Goal: Task Accomplishment & Management: Manage account settings

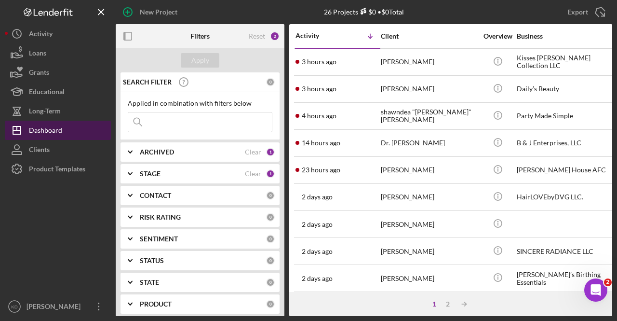
click at [38, 131] on div "Dashboard" at bounding box center [45, 132] width 33 height 22
click at [58, 128] on div "Dashboard" at bounding box center [45, 132] width 33 height 22
click at [169, 158] on div "ARCHIVED Clear 1" at bounding box center [207, 151] width 135 height 19
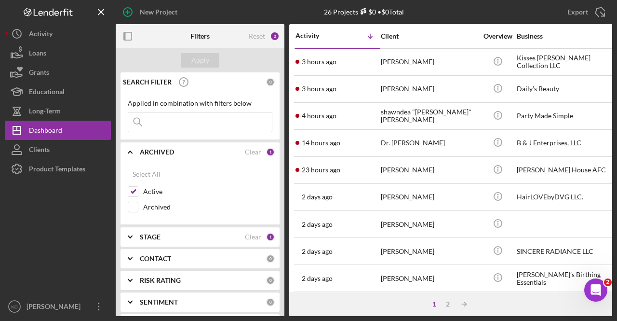
click at [169, 158] on div "ARCHIVED Clear 1" at bounding box center [207, 151] width 135 height 19
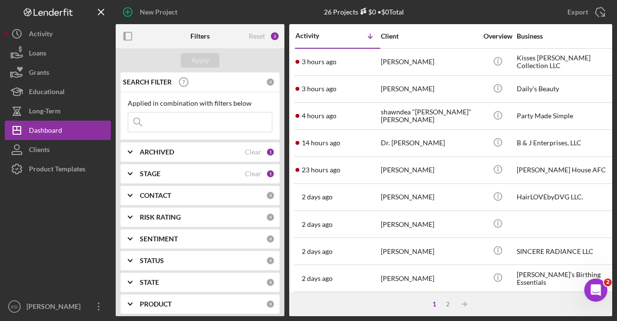
click at [171, 175] on div "STAGE" at bounding box center [192, 174] width 105 height 8
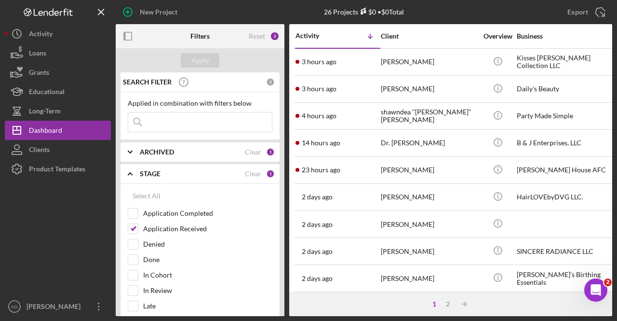
click at [171, 175] on div "STAGE" at bounding box center [192, 174] width 105 height 8
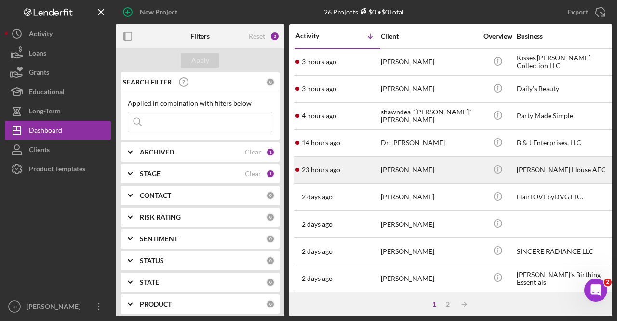
click at [419, 168] on div "[PERSON_NAME]" at bounding box center [429, 170] width 96 height 26
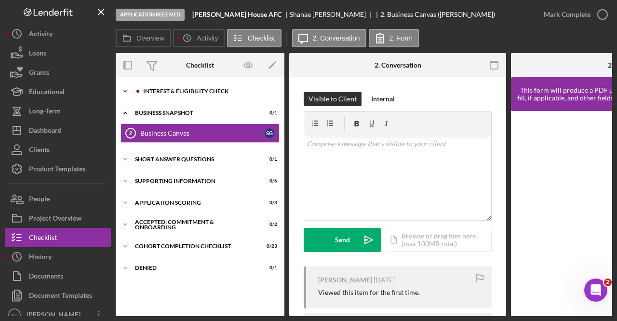
click at [177, 90] on div "Interest & Eligibility Check" at bounding box center [207, 91] width 129 height 6
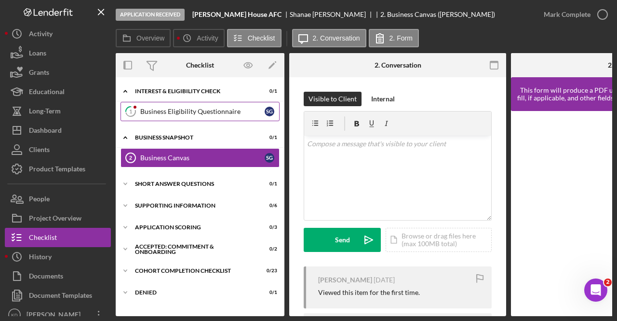
click at [177, 106] on link "1 Business Eligibility Questionnaire S G" at bounding box center [200, 111] width 159 height 19
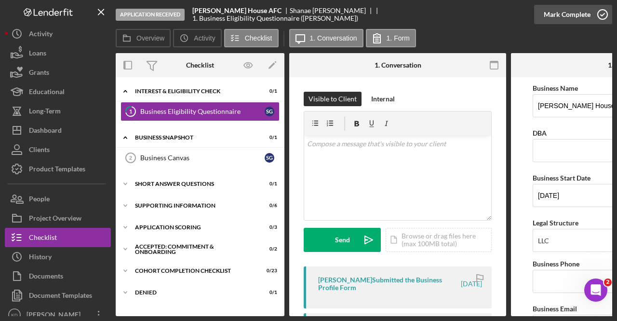
click at [579, 18] on div "Mark Complete" at bounding box center [567, 14] width 47 height 19
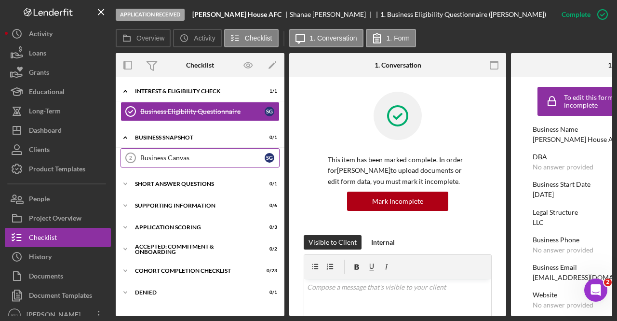
click at [175, 158] on div "Business Canvas" at bounding box center [202, 158] width 124 height 8
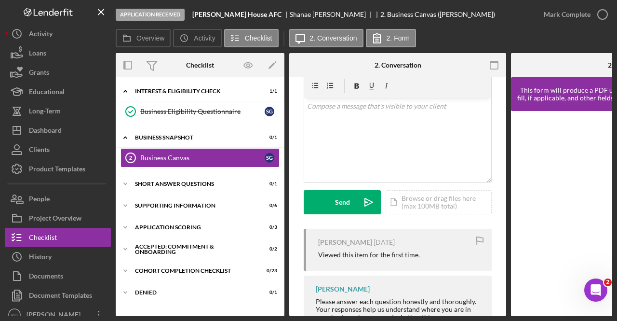
scroll to position [84, 0]
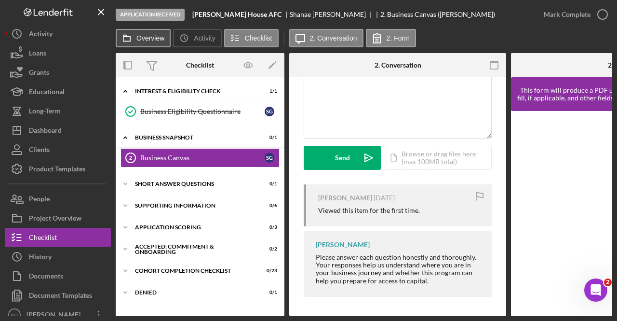
click at [141, 36] on label "Overview" at bounding box center [150, 38] width 28 height 8
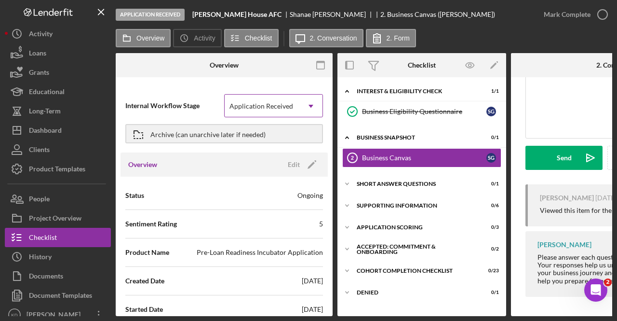
click at [259, 105] on div "Application Received" at bounding box center [261, 106] width 64 height 8
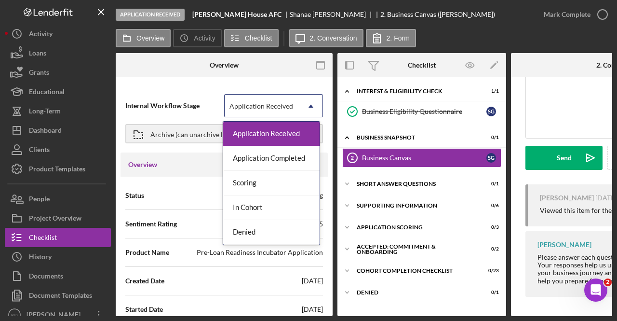
click at [275, 77] on div at bounding box center [296, 65] width 72 height 24
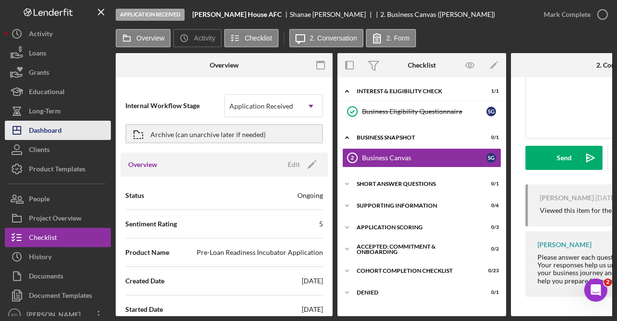
click at [62, 126] on div "Dashboard" at bounding box center [45, 132] width 33 height 22
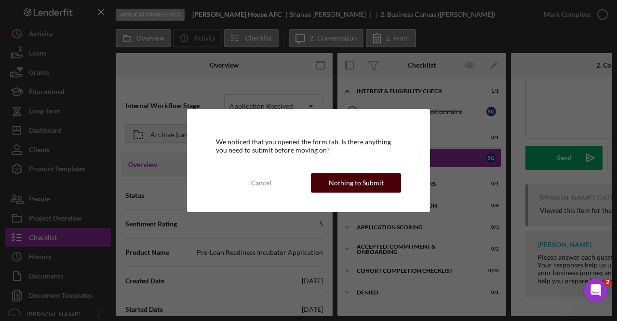
click at [349, 183] on div "Nothing to Submit" at bounding box center [356, 182] width 55 height 19
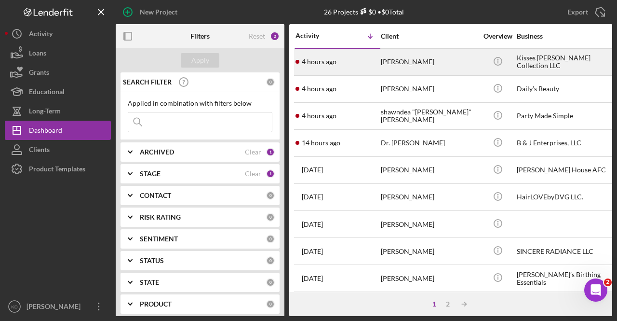
click at [458, 62] on div "[PERSON_NAME]" at bounding box center [429, 62] width 96 height 26
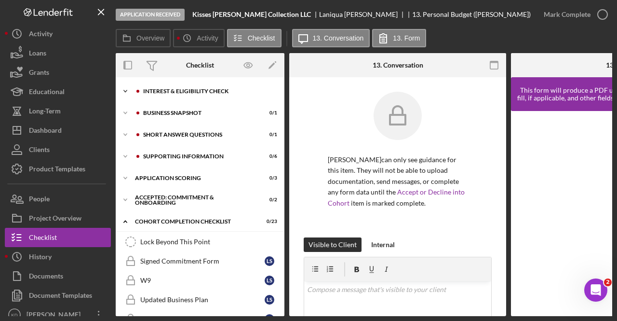
click at [191, 92] on div "Interest & Eligibility Check" at bounding box center [207, 91] width 129 height 6
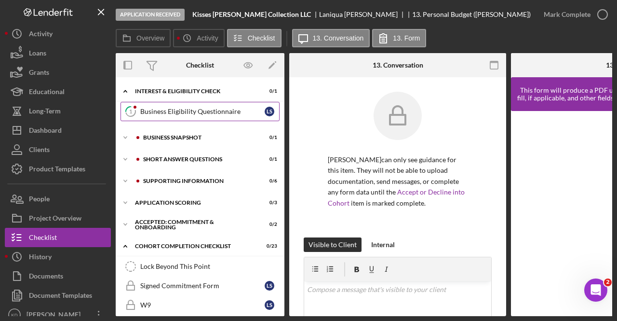
click at [188, 109] on div "Business Eligibility Questionnaire" at bounding box center [202, 111] width 124 height 8
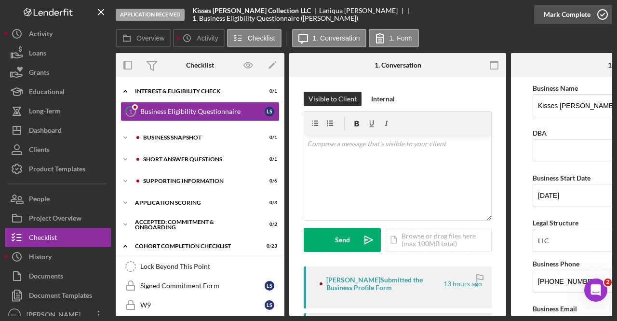
click at [596, 10] on icon "button" at bounding box center [602, 14] width 24 height 24
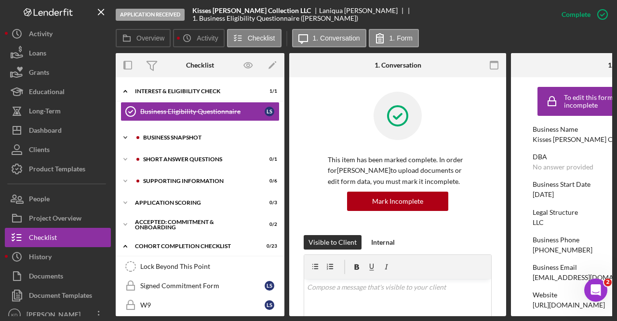
click at [223, 133] on div "Icon/Expander Business Snapshot 0 / 1" at bounding box center [200, 137] width 169 height 19
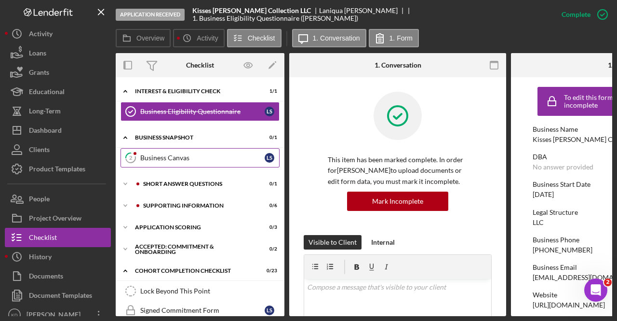
click at [202, 161] on div "Business Canvas" at bounding box center [202, 158] width 124 height 8
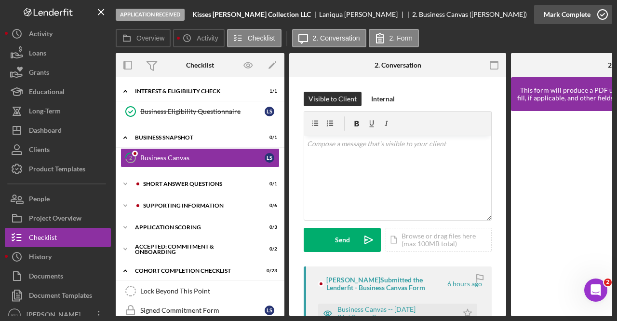
click at [592, 13] on icon "button" at bounding box center [602, 14] width 24 height 24
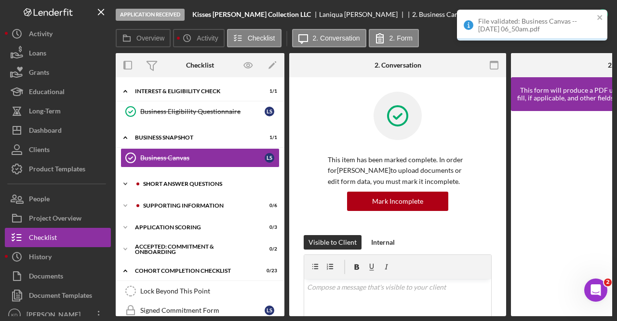
click at [220, 181] on div "Short Answer Questions" at bounding box center [207, 184] width 129 height 6
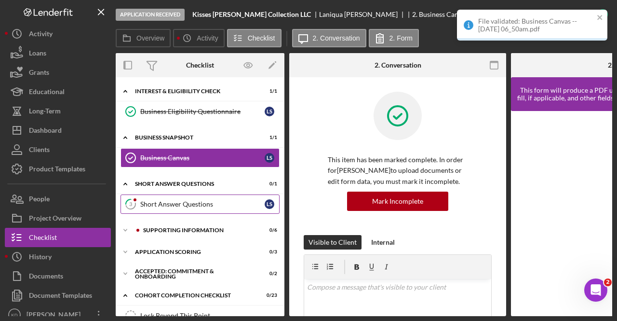
click at [216, 196] on link "3 Short Answer Questions L S" at bounding box center [200, 203] width 159 height 19
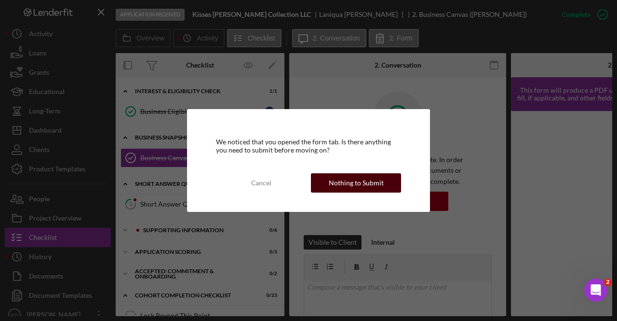
click at [343, 179] on div "Nothing to Submit" at bounding box center [356, 182] width 55 height 19
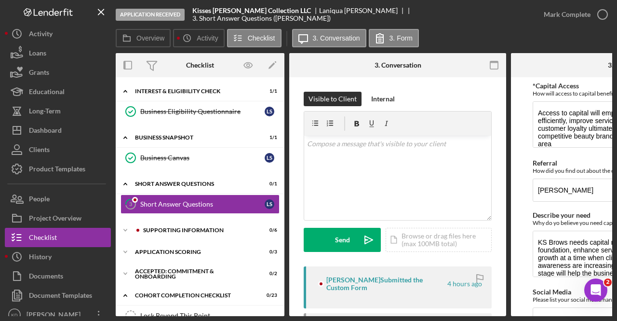
click at [592, 3] on div "Mark Complete" at bounding box center [573, 14] width 78 height 29
click at [583, 17] on div "Mark Complete" at bounding box center [567, 14] width 47 height 19
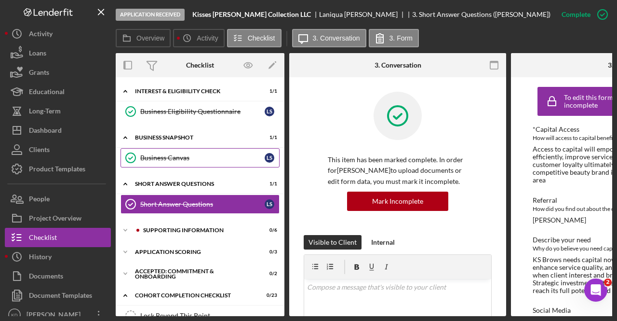
scroll to position [48, 0]
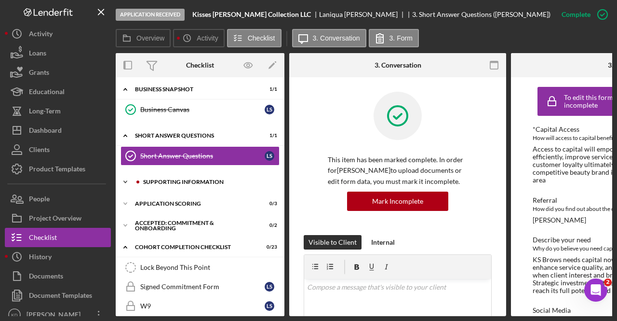
click at [227, 174] on div "Icon/Expander Supporting Information 0 / 6" at bounding box center [200, 181] width 169 height 19
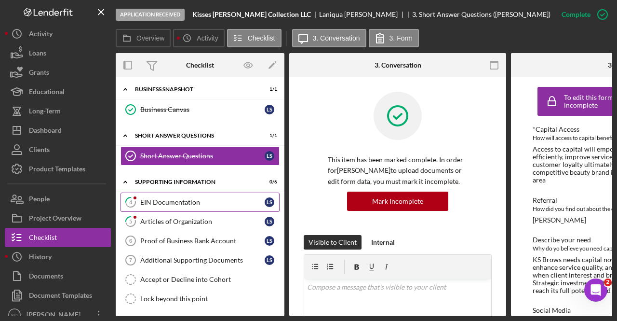
click at [204, 201] on div "EIN Documentation" at bounding box center [202, 202] width 124 height 8
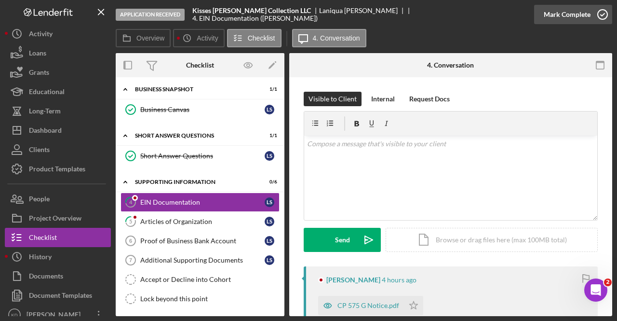
click at [593, 16] on icon "button" at bounding box center [602, 14] width 24 height 24
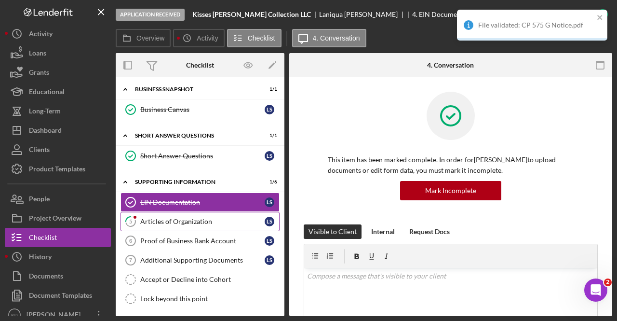
click at [224, 220] on div "Articles of Organization" at bounding box center [202, 221] width 124 height 8
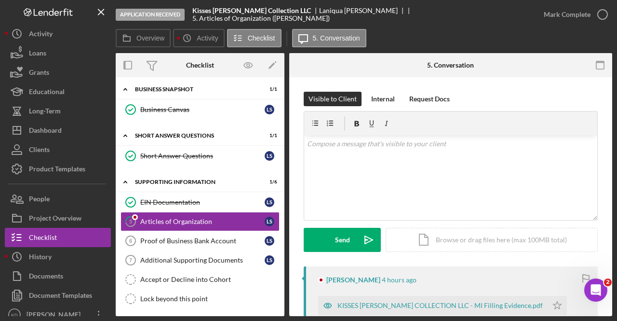
click at [0, 0] on icon "button" at bounding box center [0, 0] width 0 height 0
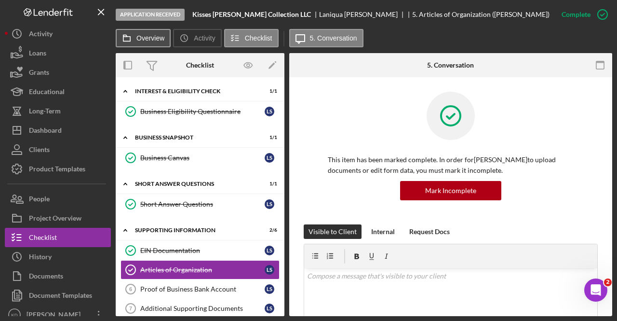
click at [154, 35] on label "Overview" at bounding box center [150, 38] width 28 height 8
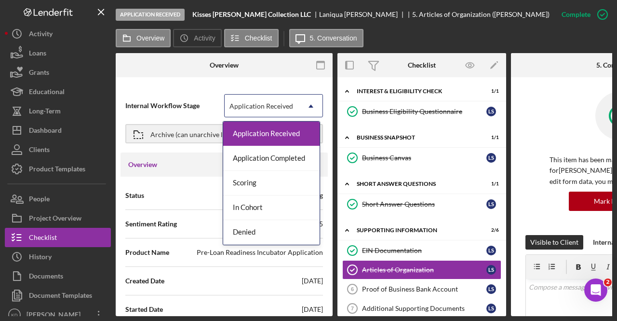
click at [274, 106] on div "Application Received" at bounding box center [261, 106] width 64 height 8
click at [274, 153] on div "Application Completed" at bounding box center [271, 158] width 96 height 25
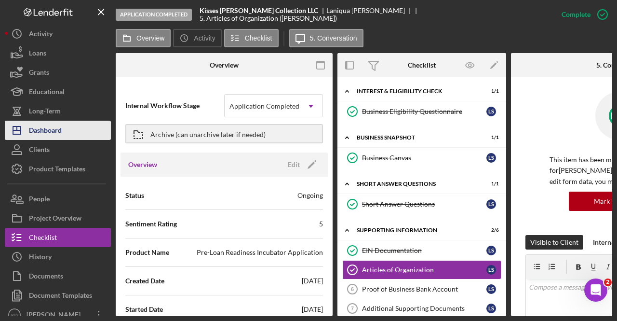
click at [48, 132] on div "Dashboard" at bounding box center [45, 132] width 33 height 22
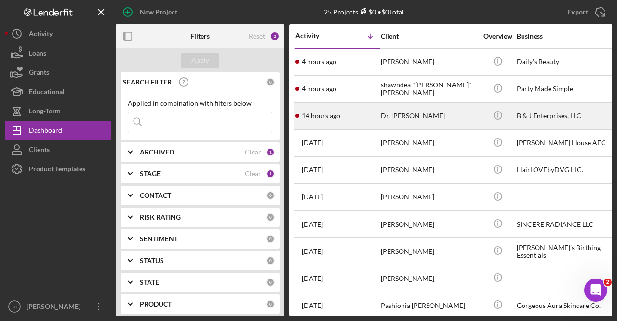
click at [453, 108] on div "Dr. [PERSON_NAME]" at bounding box center [429, 116] width 96 height 26
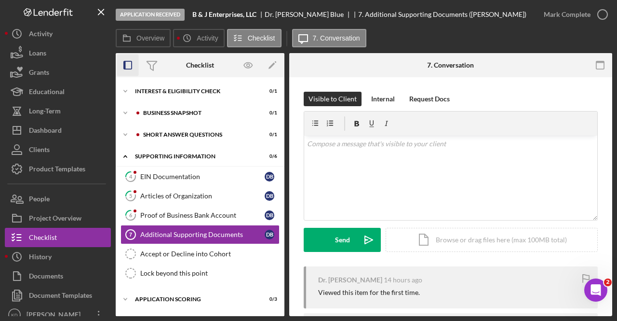
click at [131, 61] on rect "button" at bounding box center [128, 65] width 8 height 8
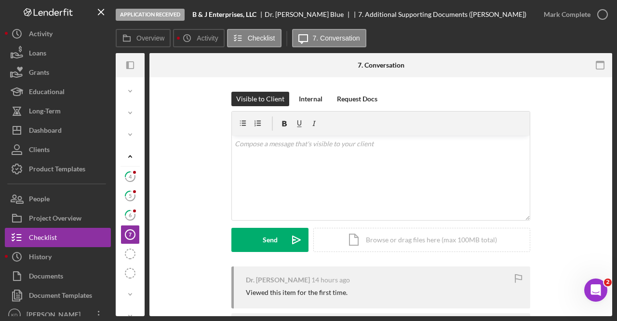
click at [131, 62] on rect "button" at bounding box center [130, 65] width 7 height 7
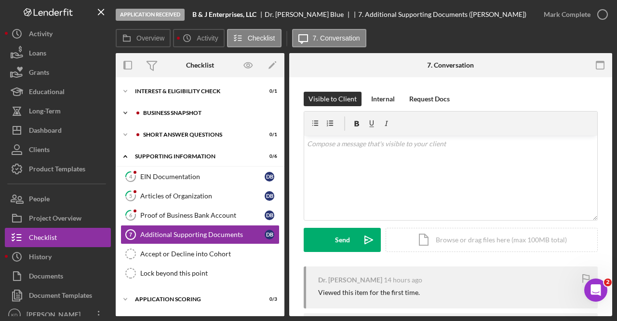
click at [195, 114] on div "Business Snapshot" at bounding box center [207, 113] width 129 height 6
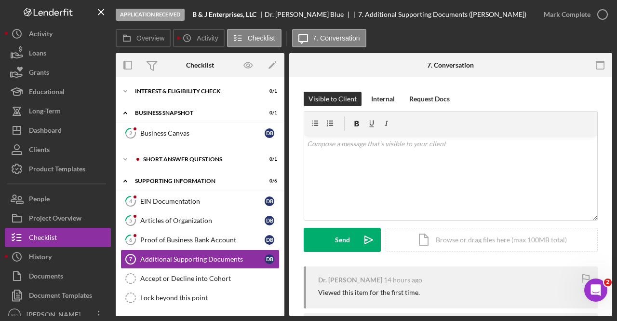
click at [183, 80] on div "Icon/Expander Interest & Eligibility Check 0 / 1 Icon/Expander Business Snapsho…" at bounding box center [200, 196] width 169 height 239
click at [181, 91] on div "Interest & Eligibility Check" at bounding box center [203, 91] width 137 height 6
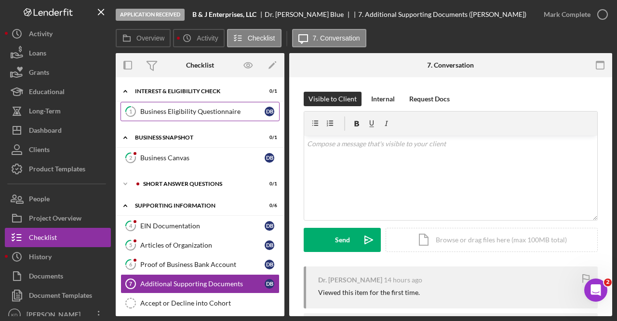
click at [181, 109] on div "Business Eligibility Questionnaire" at bounding box center [202, 111] width 124 height 8
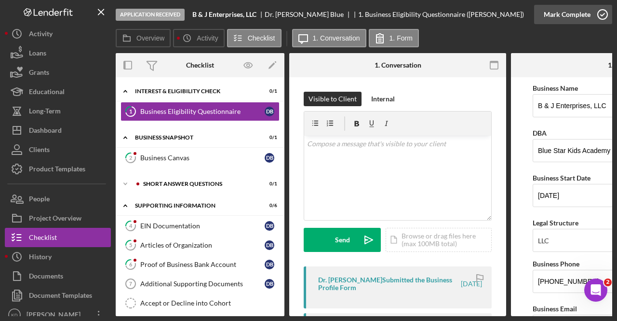
click at [589, 10] on div "Mark Complete" at bounding box center [567, 14] width 47 height 19
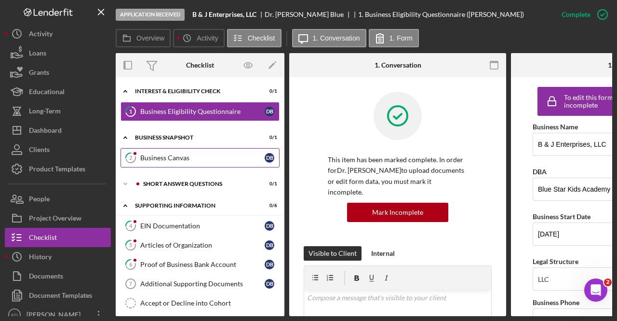
click at [198, 154] on div "Business Canvas" at bounding box center [202, 158] width 124 height 8
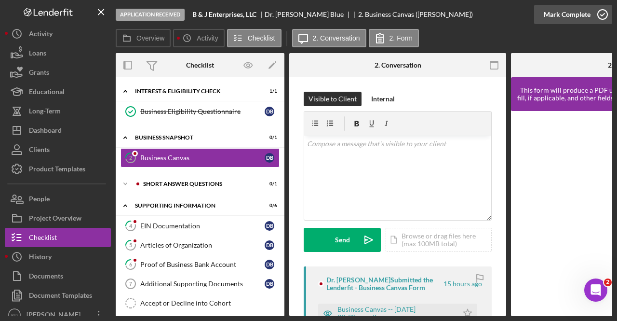
click at [591, 16] on icon "button" at bounding box center [602, 14] width 24 height 24
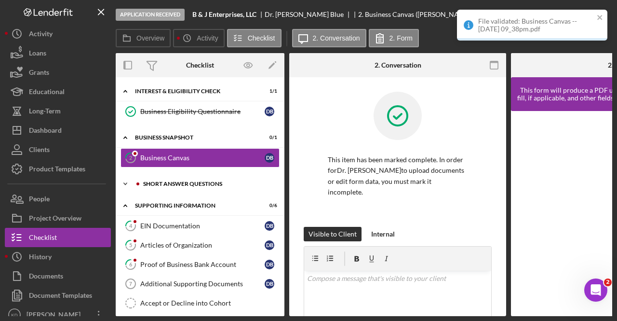
click at [193, 186] on div "Icon/Expander Short Answer Questions 0 / 1" at bounding box center [200, 183] width 169 height 19
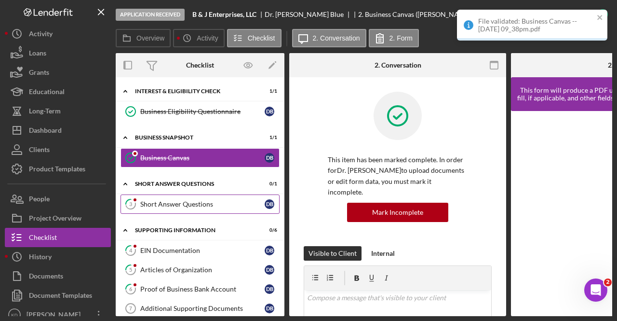
click at [189, 205] on div "Short Answer Questions" at bounding box center [202, 204] width 124 height 8
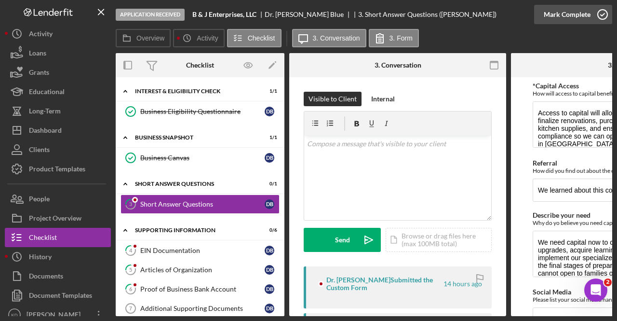
click at [591, 10] on icon "button" at bounding box center [602, 14] width 24 height 24
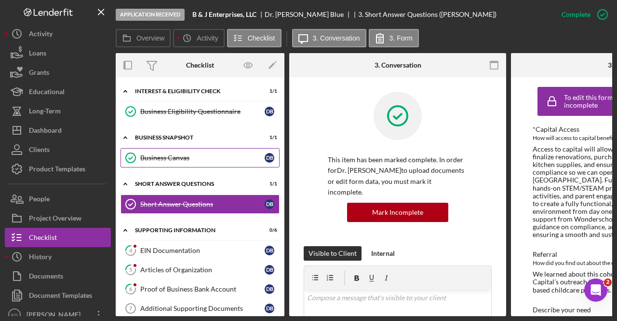
scroll to position [48, 0]
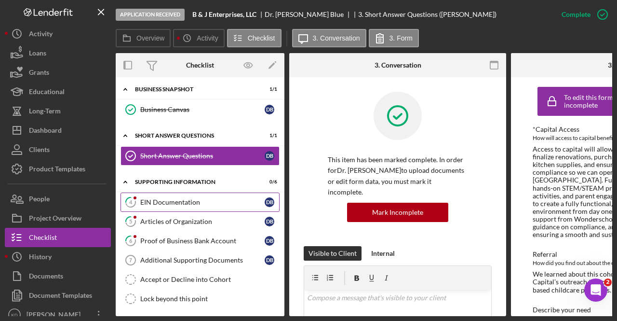
click at [210, 192] on link "4 EIN Documentation D B" at bounding box center [200, 201] width 159 height 19
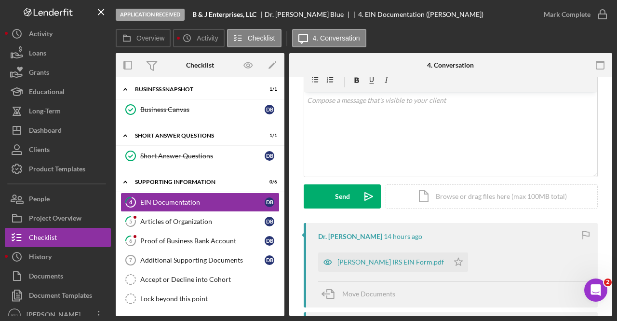
scroll to position [96, 0]
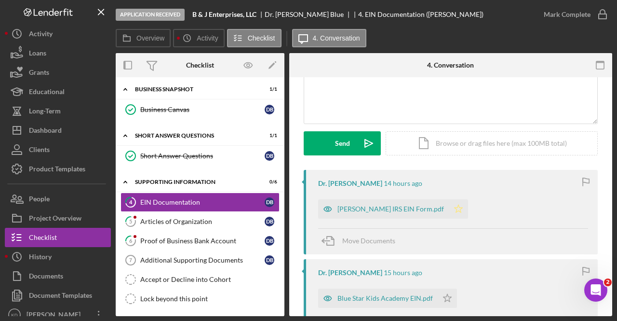
click at [449, 209] on icon "Icon/Star" at bounding box center [458, 208] width 19 height 19
click at [442, 297] on icon "Icon/Star" at bounding box center [447, 297] width 19 height 19
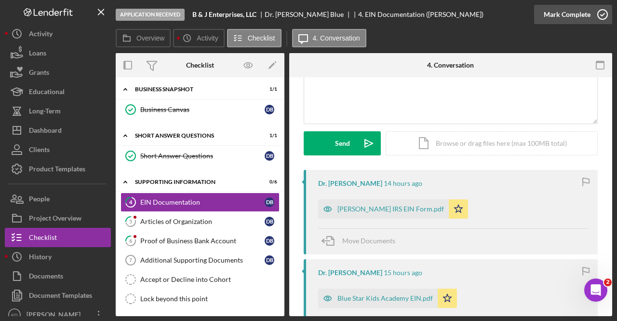
click at [591, 15] on icon "button" at bounding box center [602, 14] width 24 height 24
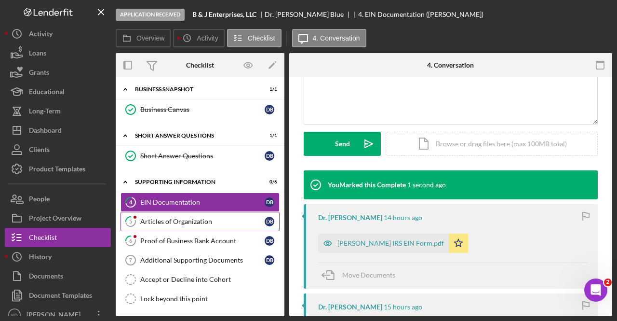
scroll to position [228, 0]
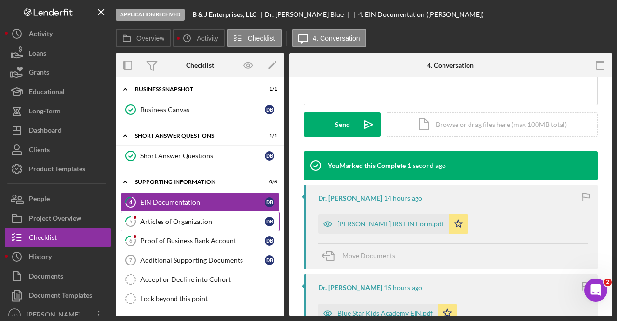
click at [214, 227] on link "5 Articles of Organization D B" at bounding box center [200, 221] width 159 height 19
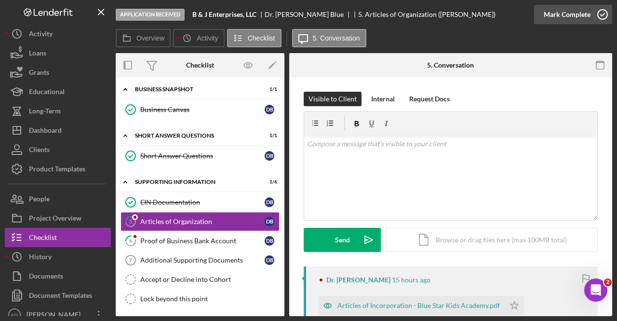
click at [595, 8] on icon "button" at bounding box center [602, 14] width 24 height 24
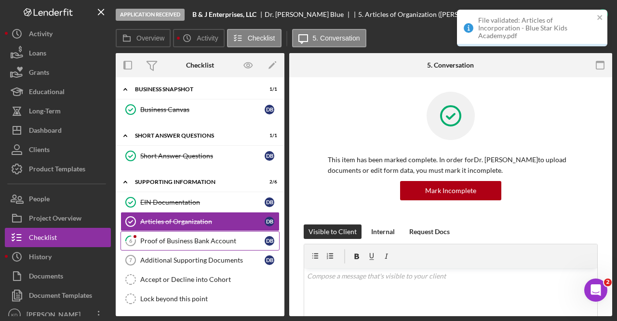
click at [191, 241] on div "Proof of Business Bank Account" at bounding box center [202, 241] width 124 height 8
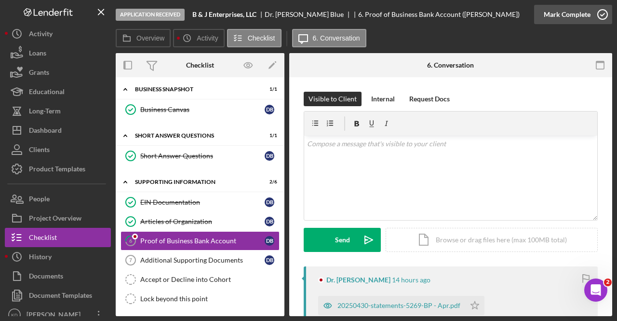
click at [594, 15] on icon "button" at bounding box center [602, 14] width 24 height 24
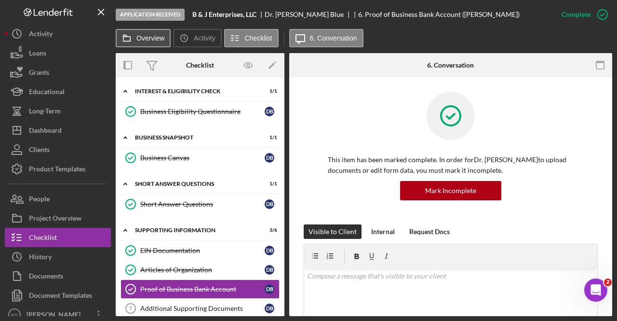
click at [143, 38] on label "Overview" at bounding box center [150, 38] width 28 height 8
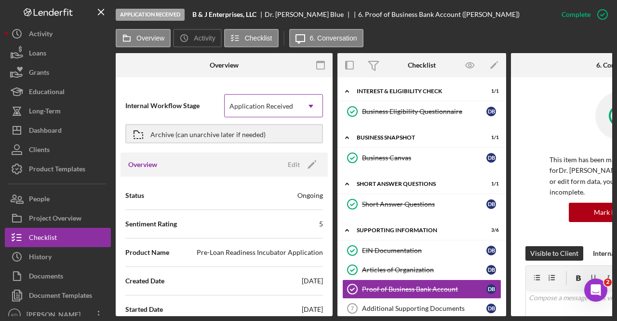
click at [242, 99] on div "Application Received" at bounding box center [262, 106] width 75 height 22
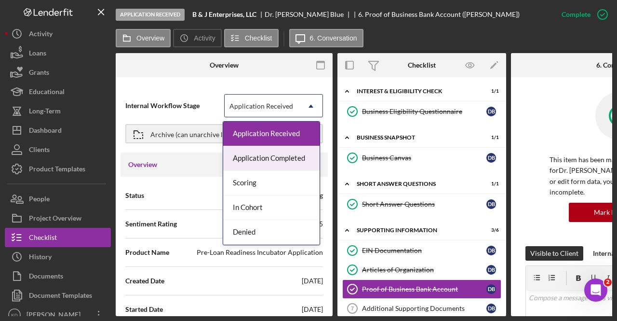
click at [253, 151] on div "Application Completed" at bounding box center [271, 158] width 96 height 25
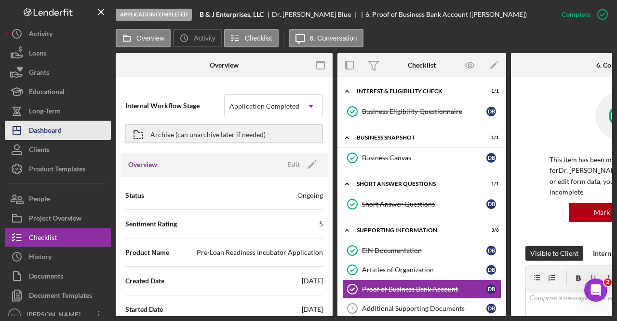
click at [65, 133] on button "Icon/Dashboard Dashboard" at bounding box center [58, 130] width 106 height 19
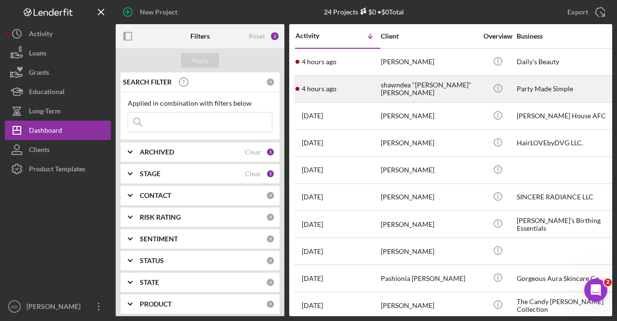
click at [461, 92] on div "shawndea "[PERSON_NAME]" [PERSON_NAME]" at bounding box center [429, 89] width 96 height 26
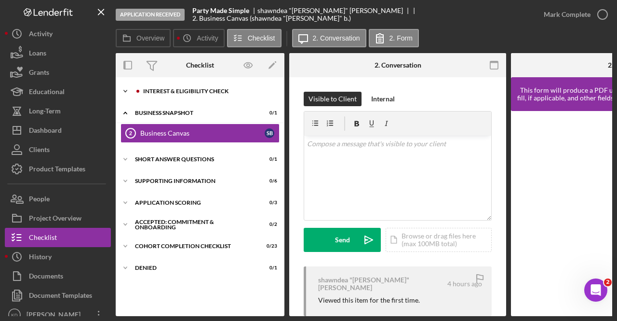
click at [204, 87] on div "Icon/Expander Interest & Eligibility Check 0 / 1" at bounding box center [200, 90] width 169 height 19
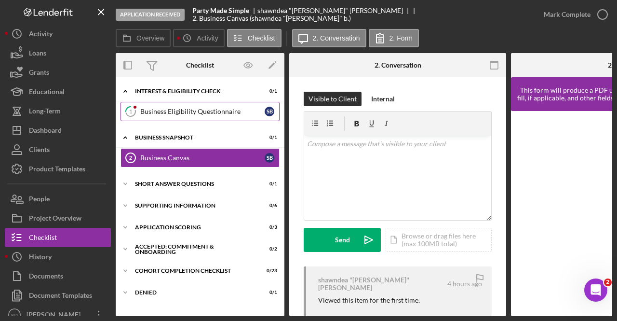
click at [196, 107] on div "Business Eligibility Questionnaire" at bounding box center [202, 111] width 124 height 8
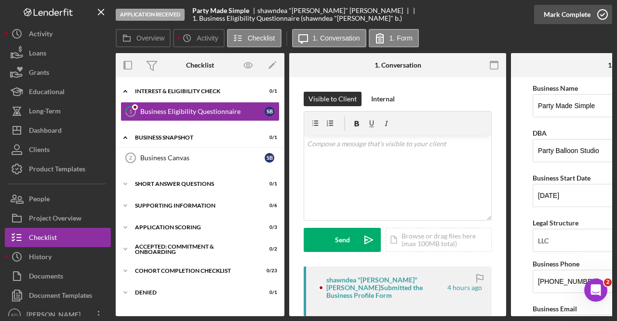
click at [599, 9] on icon "button" at bounding box center [602, 14] width 24 height 24
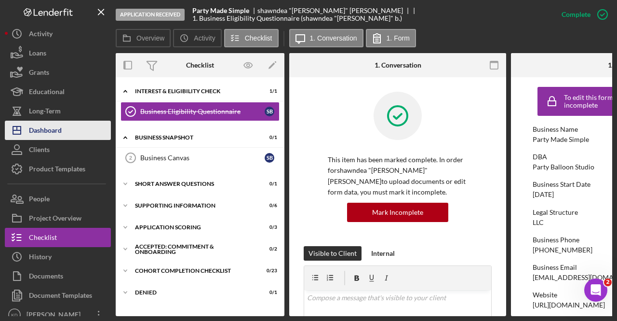
click at [53, 134] on div "Dashboard" at bounding box center [45, 132] width 33 height 22
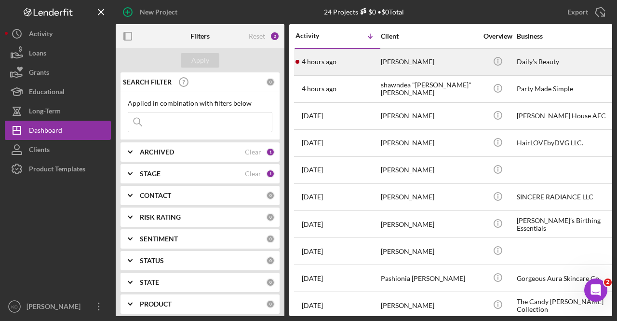
click at [443, 63] on div "[PERSON_NAME]" at bounding box center [429, 62] width 96 height 26
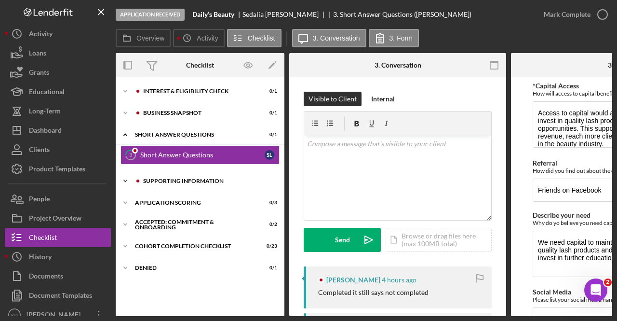
click at [150, 173] on div "Icon/Expander Supporting Information 0 / 6" at bounding box center [200, 180] width 169 height 19
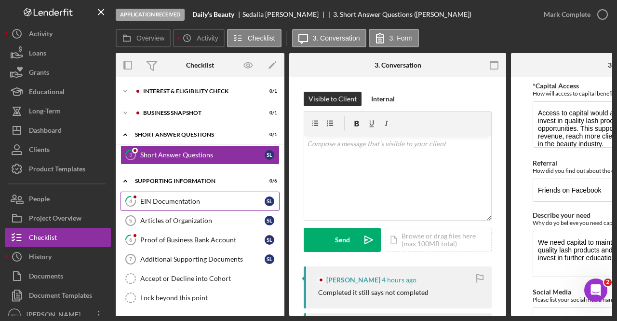
click at [164, 197] on div "EIN Documentation" at bounding box center [202, 201] width 124 height 8
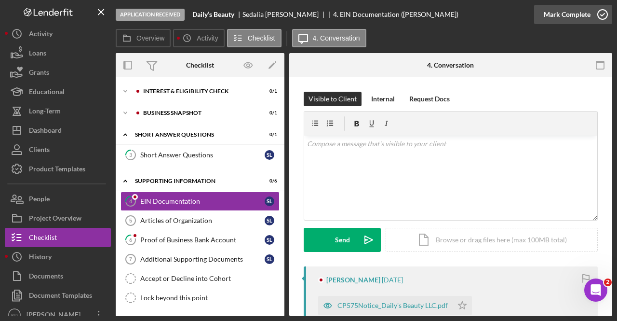
click at [584, 14] on div "Mark Complete" at bounding box center [567, 14] width 47 height 19
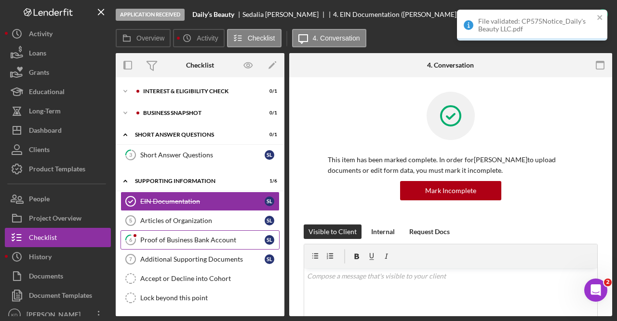
click at [189, 242] on link "6 Proof of Business Bank Account S L" at bounding box center [200, 239] width 159 height 19
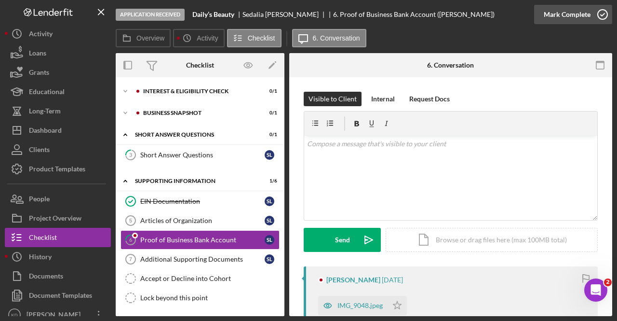
click at [583, 15] on div "Mark Complete" at bounding box center [567, 14] width 47 height 19
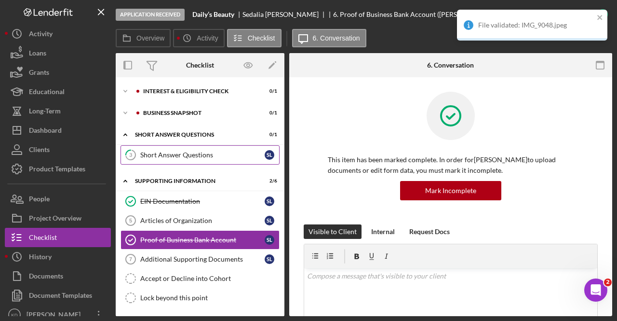
click at [164, 155] on div "Short Answer Questions" at bounding box center [202, 155] width 124 height 8
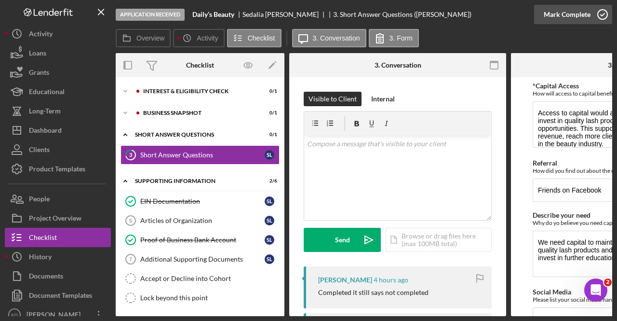
click at [599, 14] on icon "button" at bounding box center [602, 14] width 24 height 24
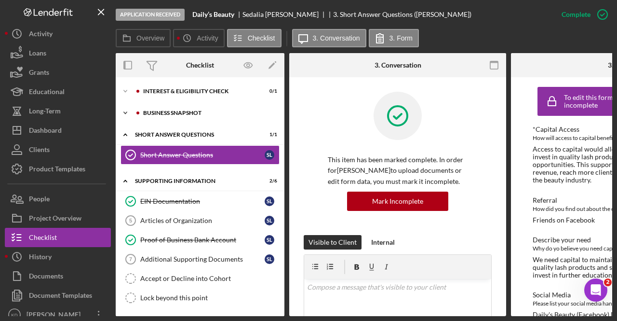
click at [220, 113] on div "Business Snapshot" at bounding box center [207, 113] width 129 height 6
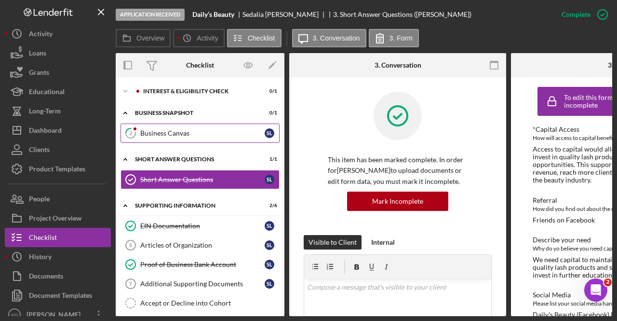
click at [197, 134] on div "Business Canvas" at bounding box center [202, 133] width 124 height 8
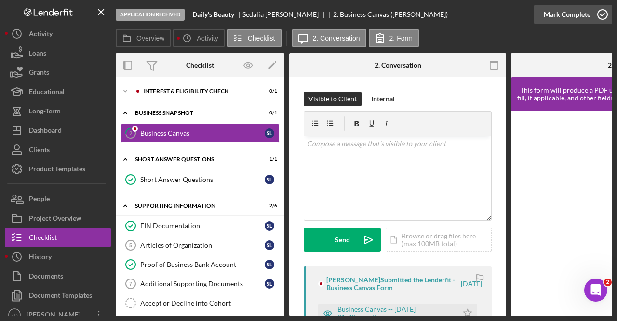
click at [579, 16] on div "Mark Complete" at bounding box center [567, 14] width 47 height 19
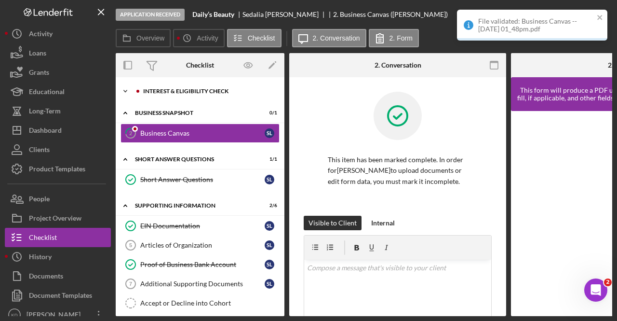
click at [187, 92] on div "Interest & Eligibility Check" at bounding box center [207, 91] width 129 height 6
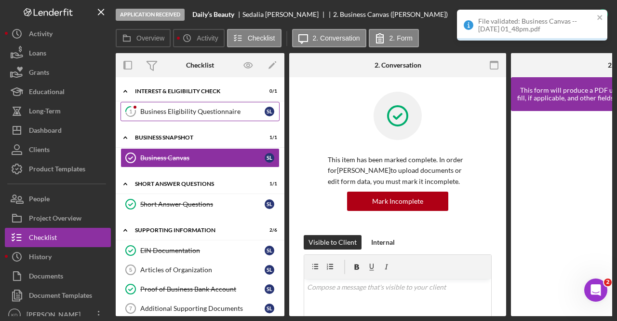
click at [174, 115] on div "Business Eligibility Questionnaire" at bounding box center [202, 111] width 124 height 8
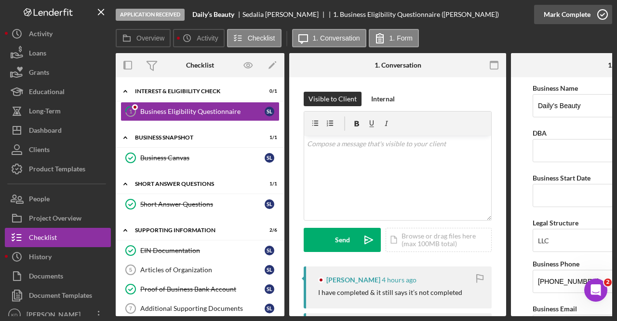
click at [590, 16] on button "Mark Complete" at bounding box center [573, 14] width 78 height 19
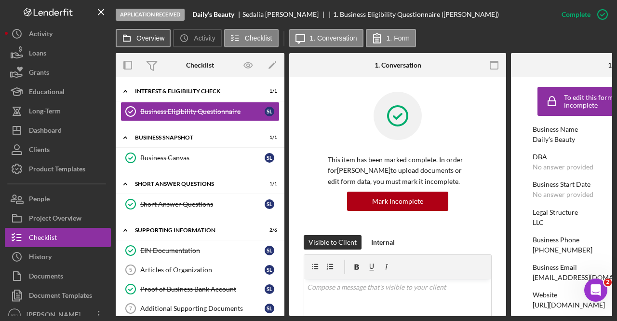
click at [147, 43] on button "Overview" at bounding box center [143, 38] width 55 height 18
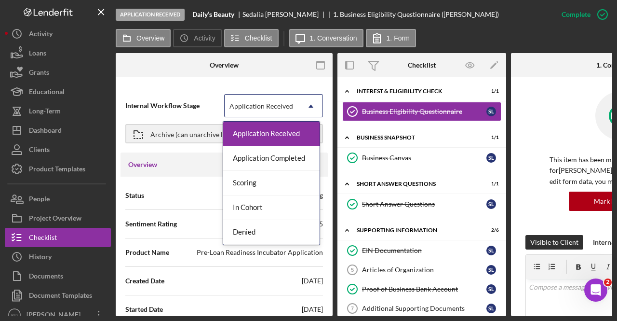
click at [289, 107] on div "Application Received" at bounding box center [261, 106] width 64 height 8
click at [284, 161] on div "Application Completed" at bounding box center [271, 158] width 96 height 25
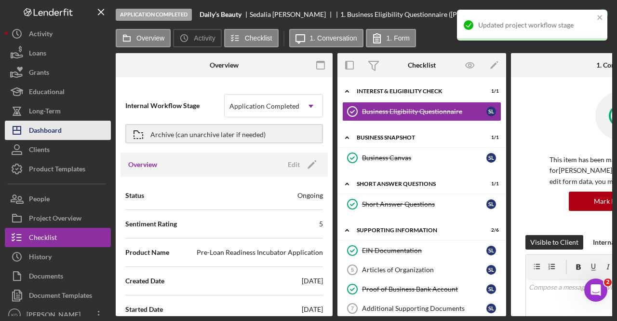
click at [29, 130] on div "Dashboard" at bounding box center [45, 132] width 33 height 22
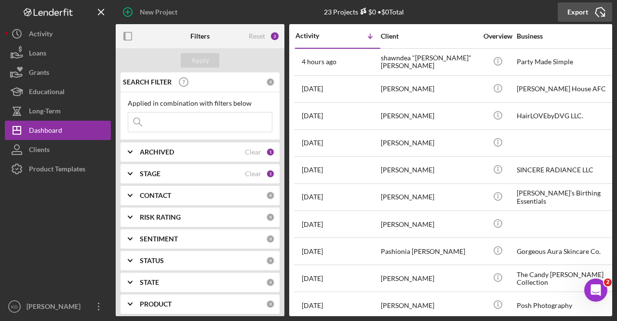
click at [576, 13] on div "Export" at bounding box center [577, 11] width 21 height 19
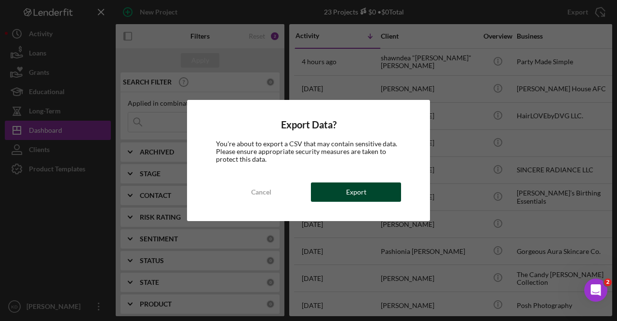
click at [367, 194] on button "Export" at bounding box center [356, 191] width 90 height 19
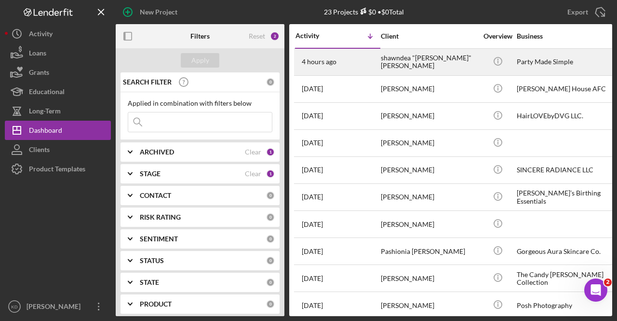
click at [425, 58] on div "shawndea "[PERSON_NAME]" [PERSON_NAME]" at bounding box center [429, 62] width 96 height 26
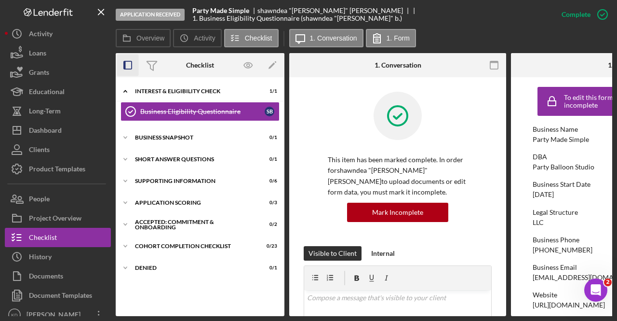
click at [135, 65] on icon "button" at bounding box center [128, 65] width 22 height 22
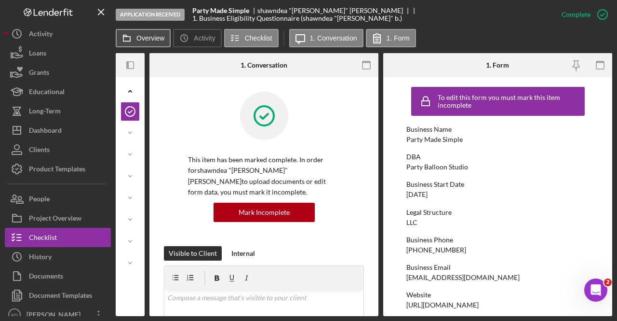
click at [134, 44] on icon at bounding box center [126, 37] width 19 height 19
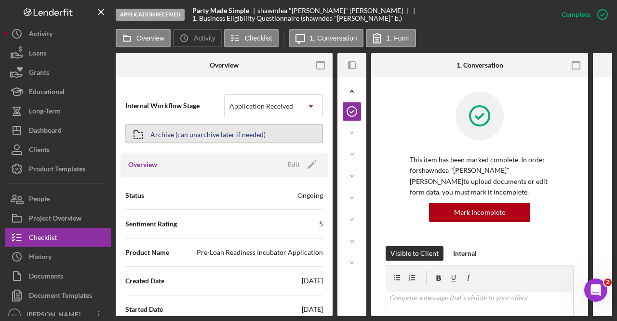
click at [206, 137] on div "Archive (can unarchive later if needed)" at bounding box center [207, 133] width 115 height 17
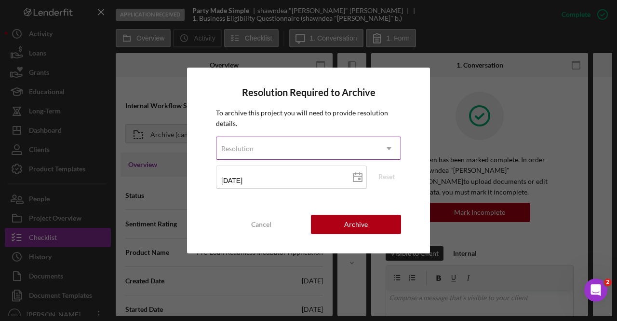
click at [309, 147] on div "Resolution" at bounding box center [296, 148] width 161 height 22
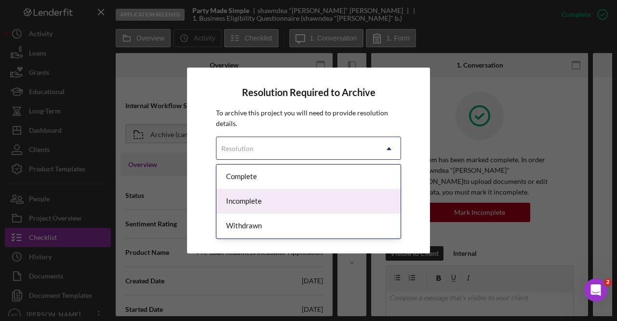
click at [248, 205] on div "Incomplete" at bounding box center [308, 201] width 184 height 25
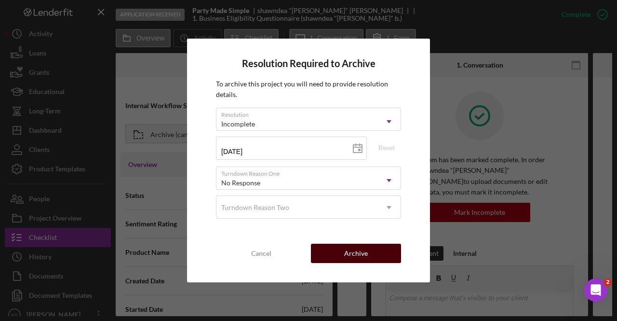
click at [366, 251] on div "Archive" at bounding box center [356, 252] width 24 height 19
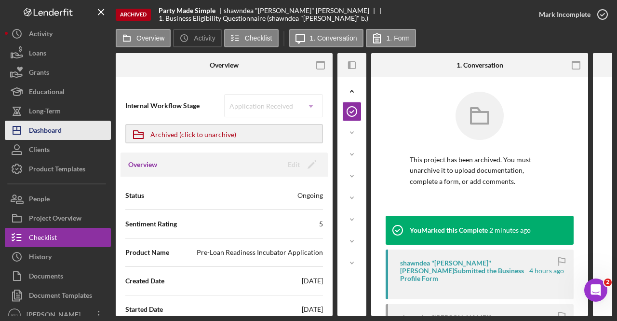
click at [82, 134] on button "Icon/Dashboard Dashboard" at bounding box center [58, 130] width 106 height 19
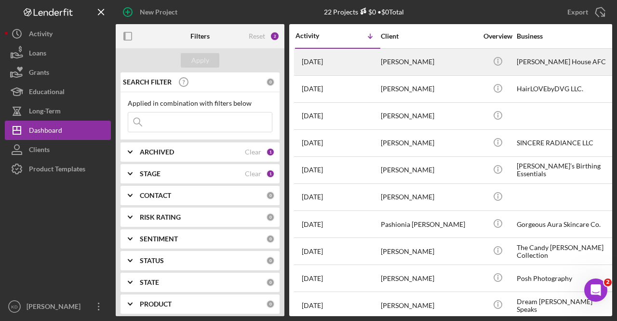
click at [368, 71] on div "[DATE] [PERSON_NAME]" at bounding box center [337, 62] width 84 height 26
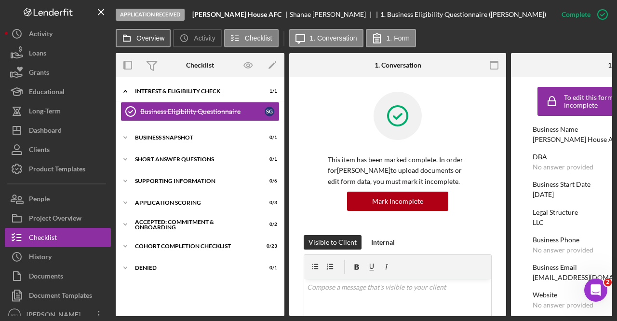
click at [159, 44] on button "Overview" at bounding box center [143, 38] width 55 height 18
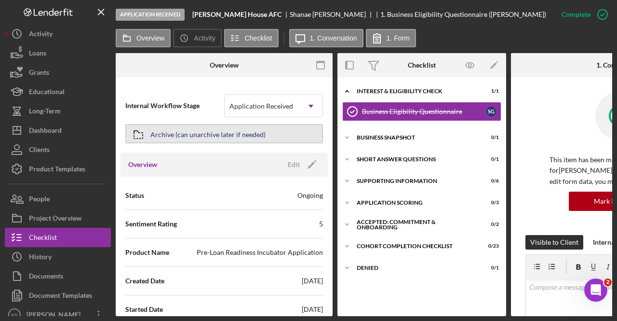
click at [196, 139] on div "Archive (can unarchive later if needed)" at bounding box center [207, 133] width 115 height 17
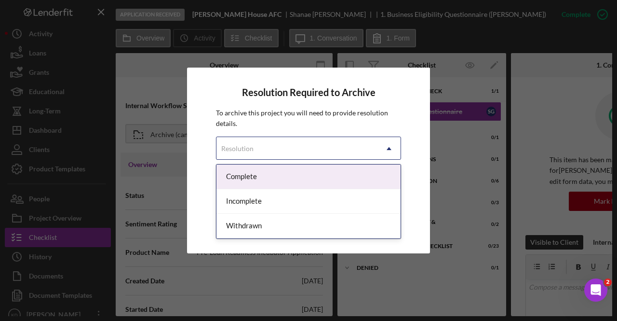
click at [315, 147] on div "Resolution" at bounding box center [296, 148] width 161 height 22
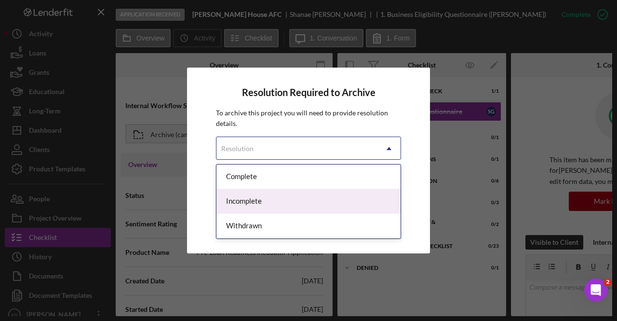
click at [281, 203] on div "Incomplete" at bounding box center [308, 201] width 184 height 25
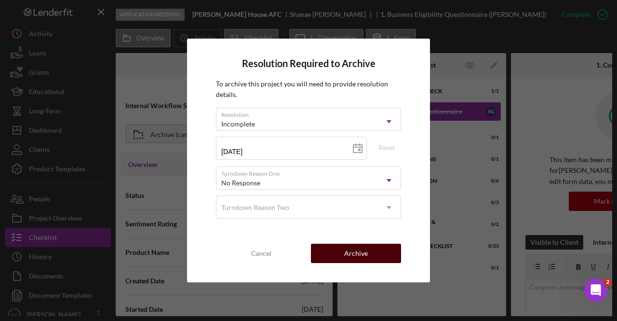
click at [381, 252] on button "Archive" at bounding box center [356, 252] width 90 height 19
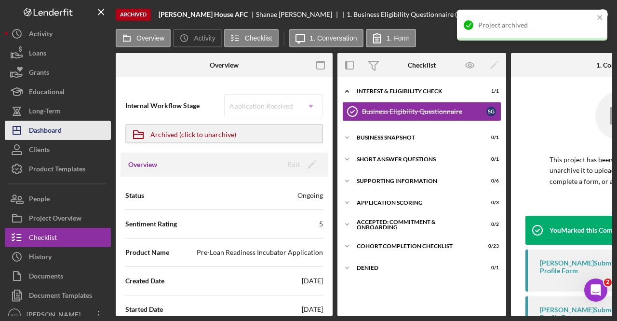
click at [79, 132] on button "Icon/Dashboard Dashboard" at bounding box center [58, 130] width 106 height 19
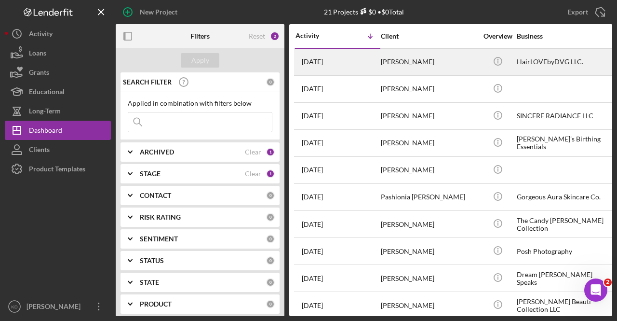
click at [398, 66] on div "[PERSON_NAME]" at bounding box center [429, 62] width 96 height 26
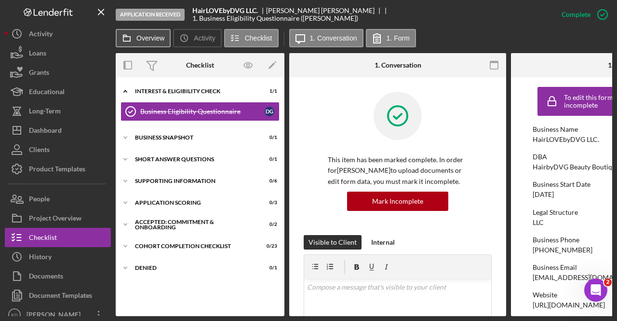
click at [147, 34] on label "Overview" at bounding box center [150, 38] width 28 height 8
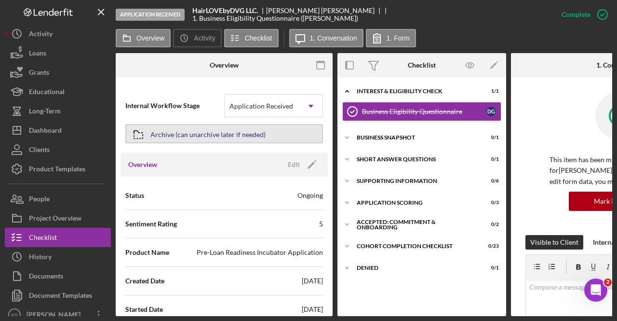
click at [193, 132] on div "Archive (can unarchive later if needed)" at bounding box center [207, 133] width 115 height 17
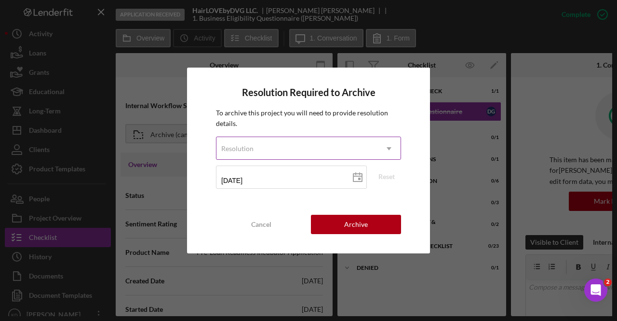
click at [305, 146] on div "Resolution" at bounding box center [296, 148] width 161 height 22
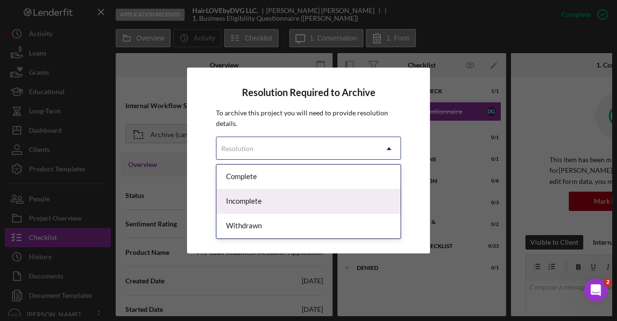
click at [294, 197] on div "Incomplete" at bounding box center [308, 201] width 184 height 25
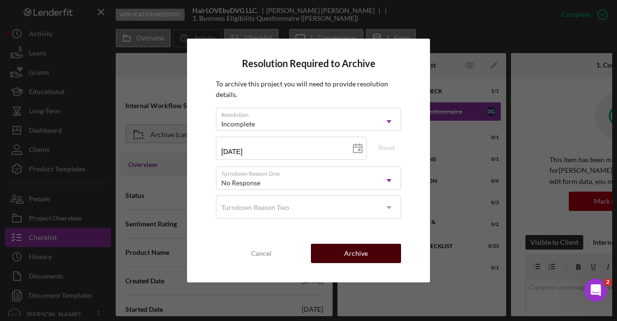
click at [357, 244] on div "Archive" at bounding box center [356, 252] width 24 height 19
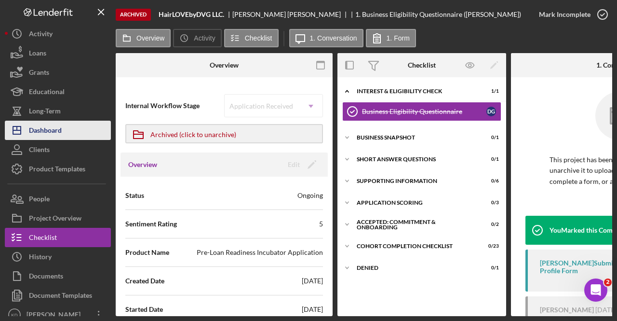
click at [62, 128] on div "Dashboard" at bounding box center [45, 132] width 33 height 22
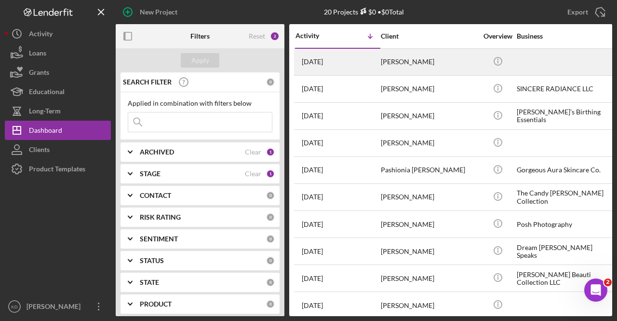
click at [431, 57] on div "[PERSON_NAME]" at bounding box center [429, 62] width 96 height 26
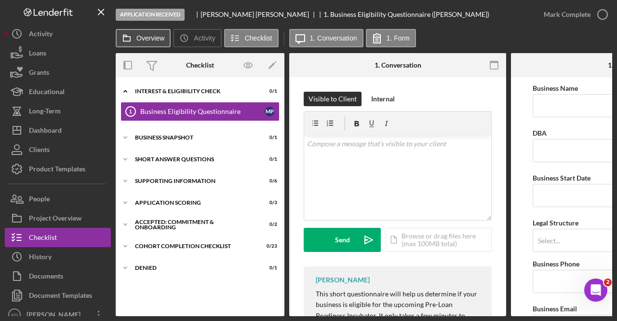
click at [138, 40] on label "Overview" at bounding box center [150, 38] width 28 height 8
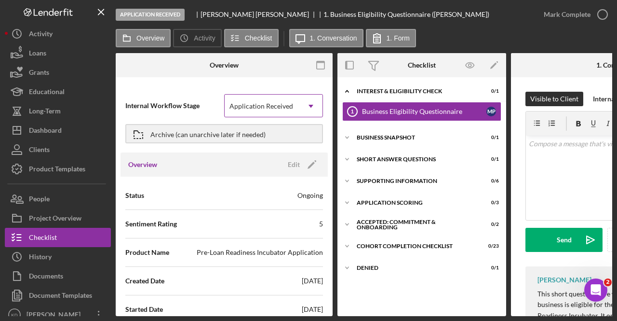
click at [268, 103] on div "Application Received" at bounding box center [261, 106] width 64 height 8
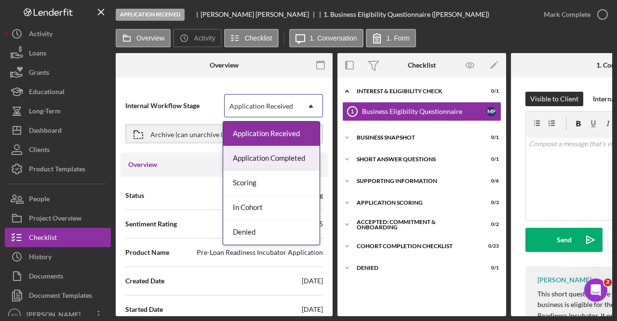
click at [165, 74] on div at bounding box center [152, 65] width 72 height 24
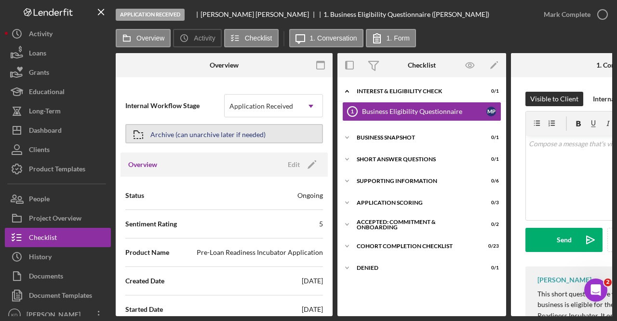
click at [178, 133] on div "Archive (can unarchive later if needed)" at bounding box center [207, 133] width 115 height 17
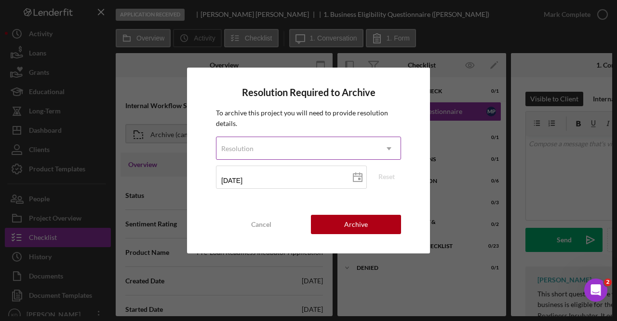
click at [331, 147] on div "Resolution" at bounding box center [296, 148] width 161 height 22
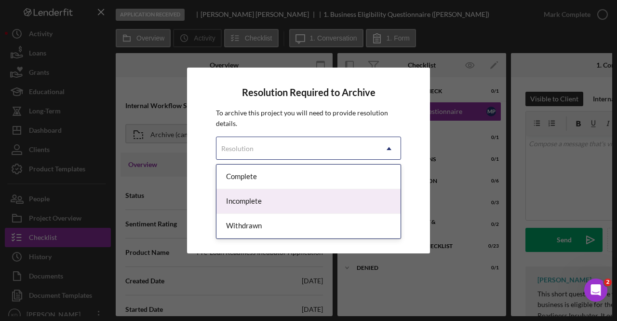
click at [296, 201] on div "Incomplete" at bounding box center [308, 201] width 184 height 25
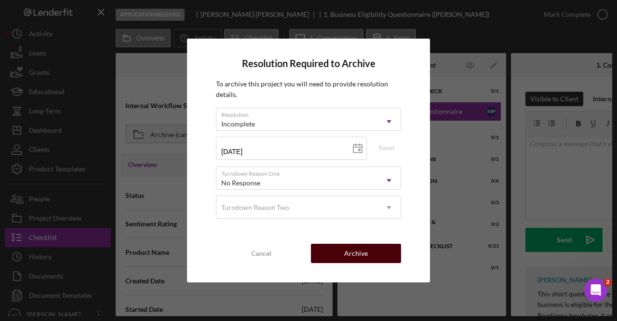
click at [349, 257] on div "Archive" at bounding box center [356, 252] width 24 height 19
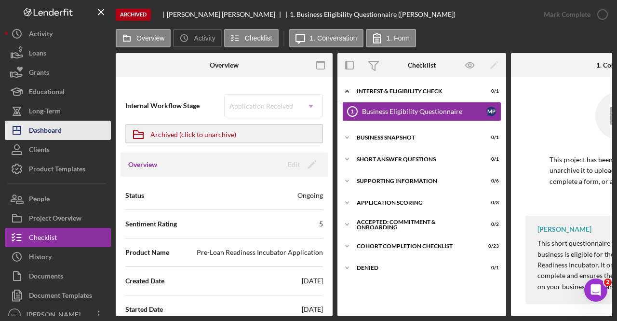
click at [74, 130] on button "Icon/Dashboard Dashboard" at bounding box center [58, 130] width 106 height 19
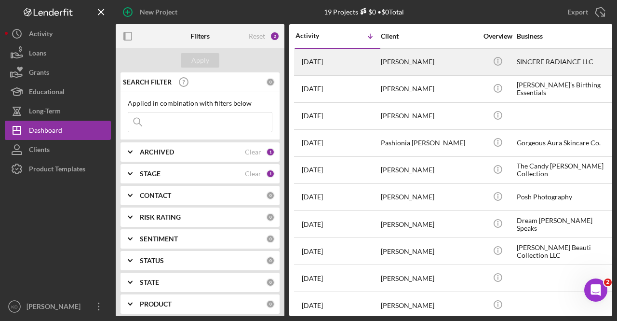
click at [456, 65] on div "[PERSON_NAME]" at bounding box center [429, 62] width 96 height 26
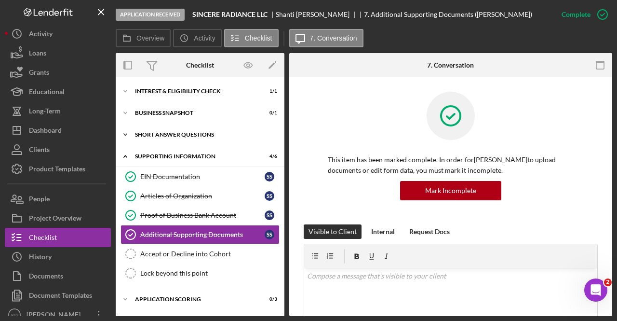
click at [138, 139] on div "Icon/Expander Short Answer Questions 0 / 1" at bounding box center [200, 134] width 169 height 19
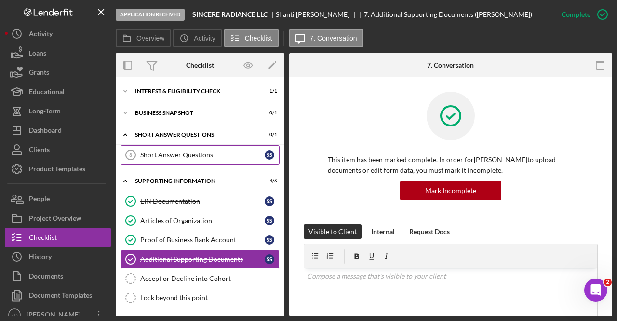
click at [147, 157] on div "Short Answer Questions" at bounding box center [202, 155] width 124 height 8
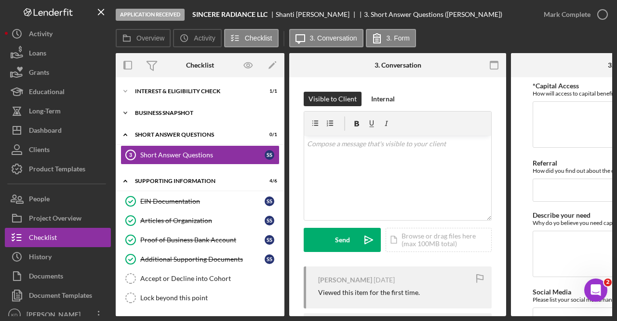
click at [153, 119] on div "Icon/Expander Business Snapshot 0 / 1" at bounding box center [200, 112] width 169 height 19
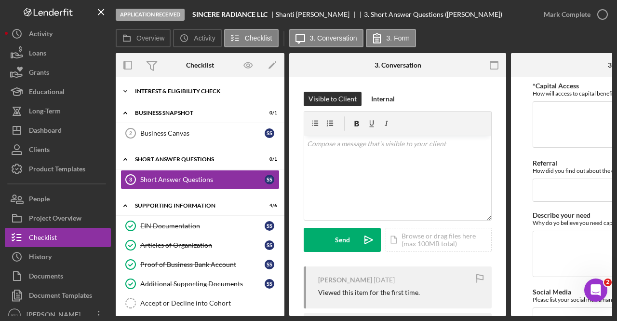
click at [159, 88] on div "Interest & Eligibility Check" at bounding box center [203, 91] width 137 height 6
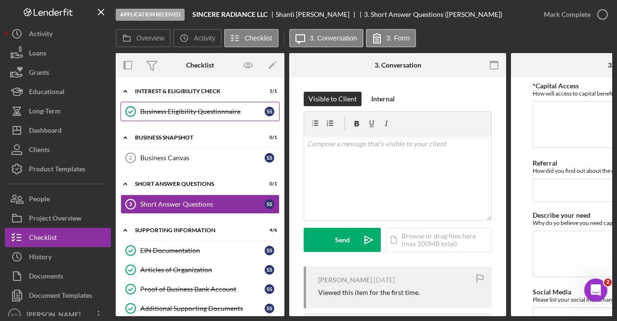
click at [162, 117] on link "Business Eligibility Questionnaire Business Eligibility Questionnaire S S" at bounding box center [200, 111] width 159 height 19
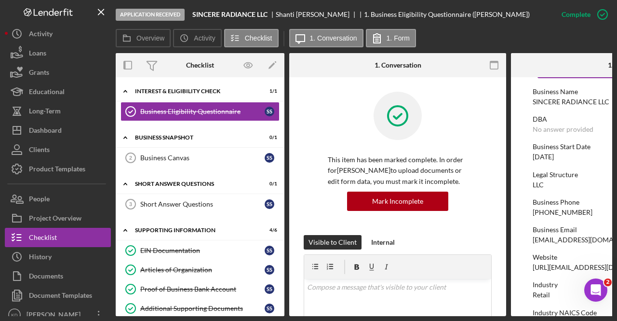
scroll to position [145, 0]
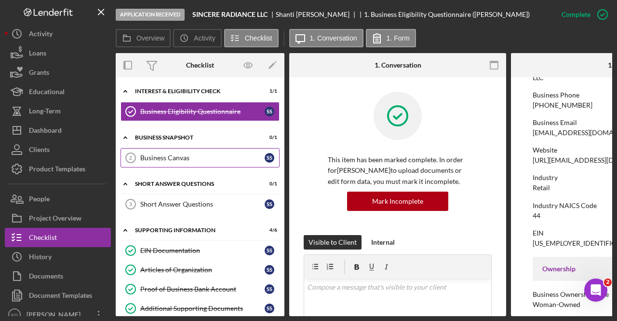
click at [213, 155] on div "Business Canvas" at bounding box center [202, 158] width 124 height 8
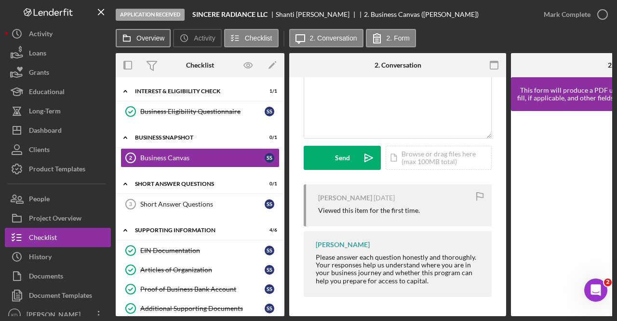
click at [136, 37] on icon at bounding box center [126, 37] width 19 height 19
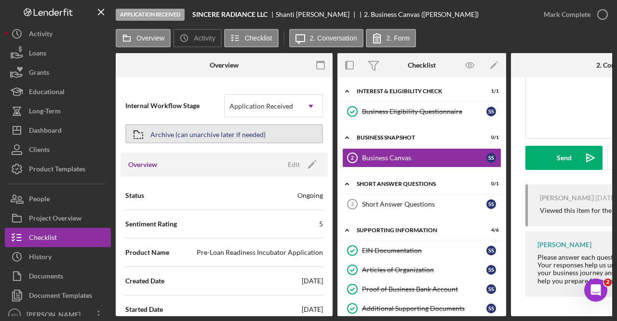
click at [179, 134] on div "Archive (can unarchive later if needed)" at bounding box center [207, 133] width 115 height 17
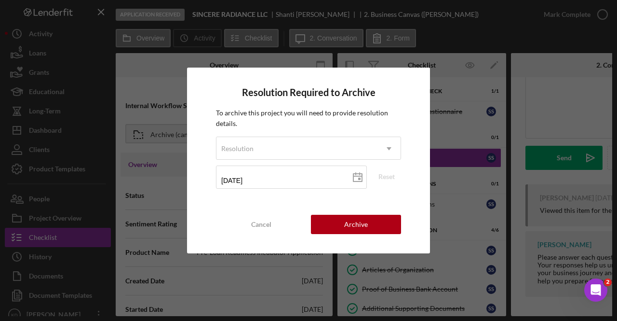
click at [322, 131] on div "To archive this project you will need to provide resolution details. Resolution…" at bounding box center [308, 151] width 185 height 88
click at [318, 147] on div "Resolution" at bounding box center [296, 148] width 161 height 22
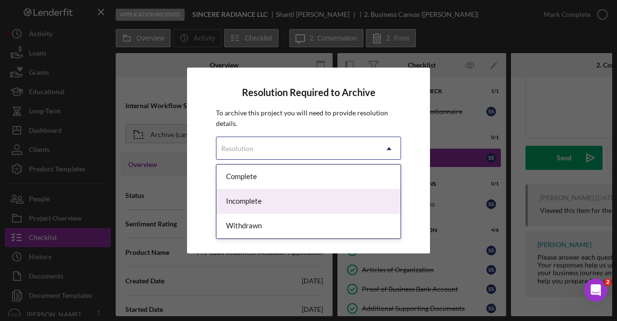
click at [302, 193] on div "Incomplete" at bounding box center [308, 201] width 184 height 25
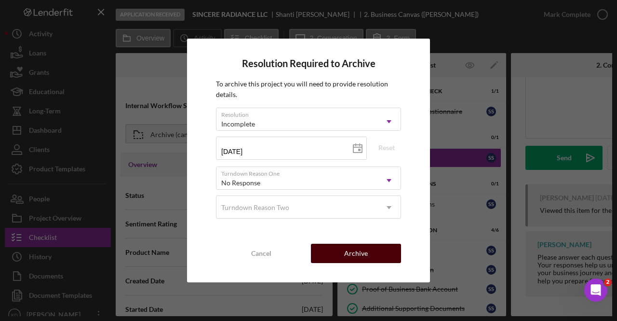
click at [352, 252] on div "Archive" at bounding box center [356, 252] width 24 height 19
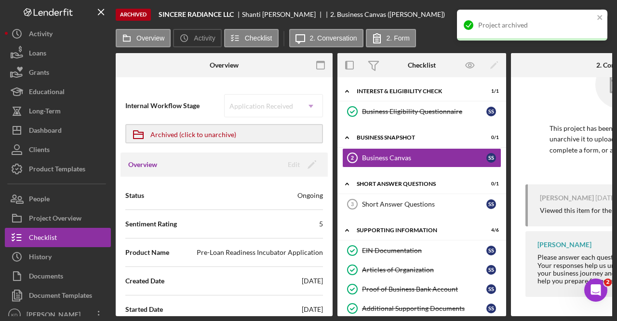
scroll to position [34, 0]
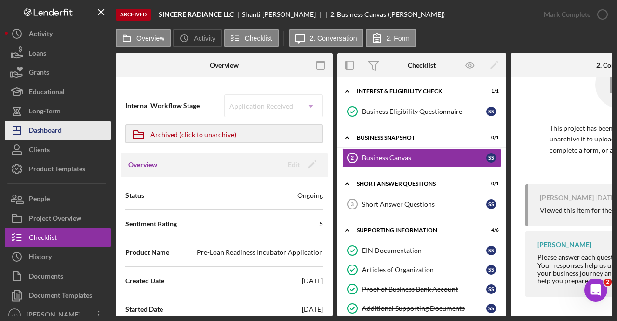
click at [67, 130] on button "Icon/Dashboard Dashboard" at bounding box center [58, 130] width 106 height 19
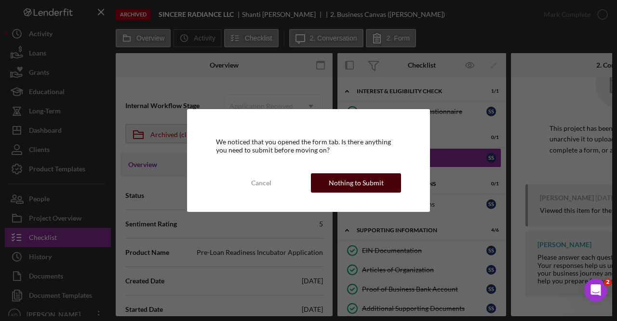
click at [361, 183] on div "Nothing to Submit" at bounding box center [356, 182] width 55 height 19
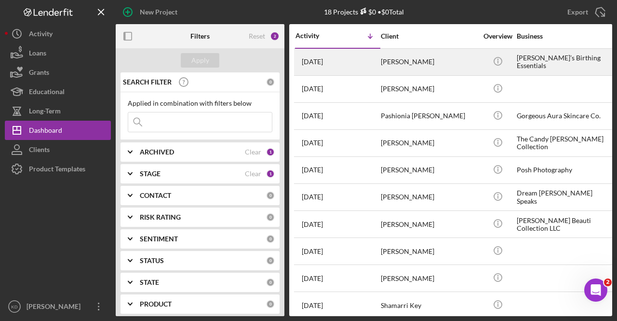
click at [409, 62] on div "[PERSON_NAME]" at bounding box center [429, 62] width 96 height 26
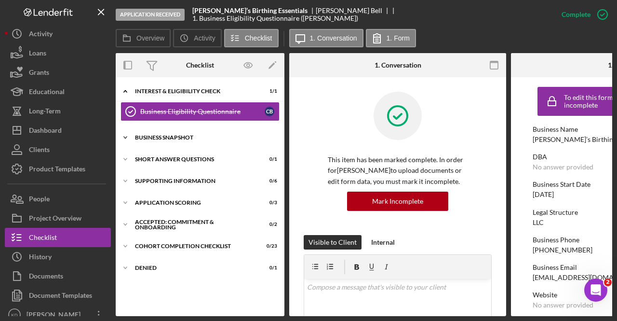
click at [171, 135] on div "Business Snapshot" at bounding box center [203, 137] width 137 height 6
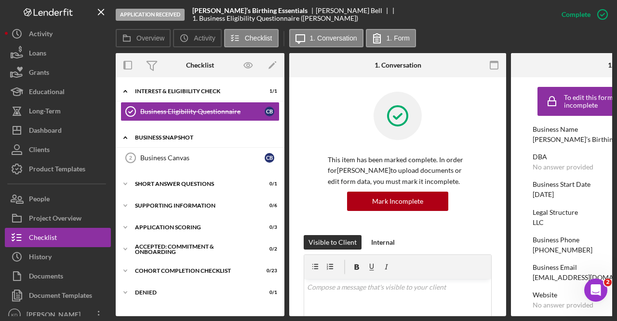
click at [171, 135] on div "Business Snapshot" at bounding box center [203, 137] width 137 height 6
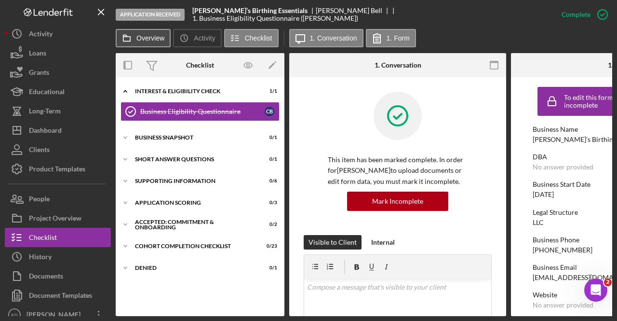
click at [147, 33] on button "Overview" at bounding box center [143, 38] width 55 height 18
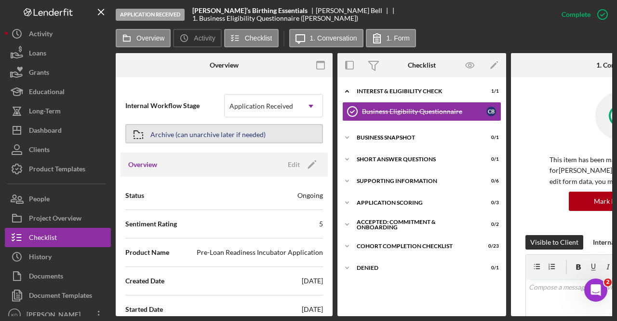
click at [193, 129] on div "Archive (can unarchive later if needed)" at bounding box center [207, 133] width 115 height 17
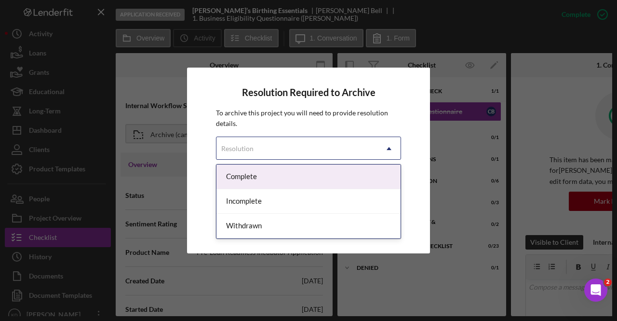
click at [270, 148] on div "Resolution" at bounding box center [296, 148] width 161 height 22
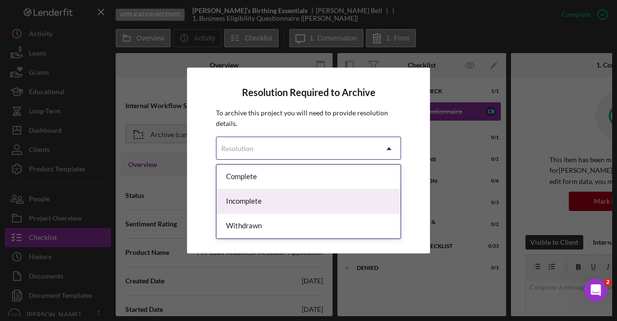
click at [279, 199] on div "Incomplete" at bounding box center [308, 201] width 184 height 25
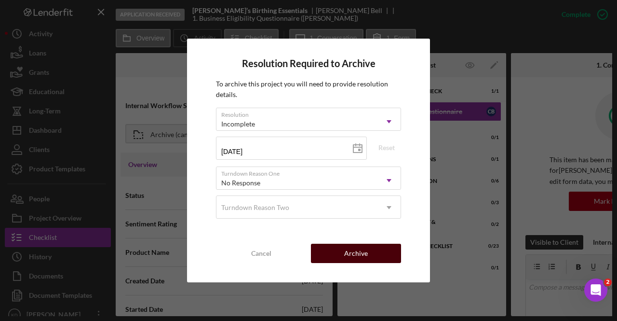
click at [328, 248] on button "Archive" at bounding box center [356, 252] width 90 height 19
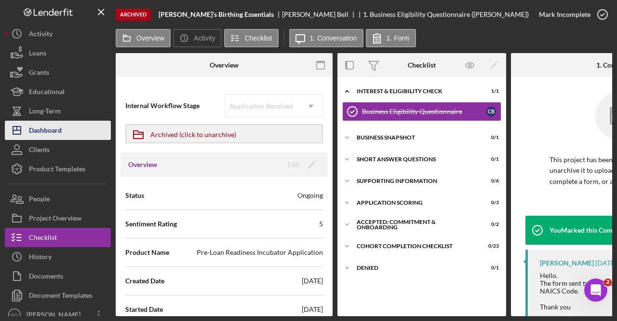
click at [62, 126] on div "Dashboard" at bounding box center [45, 132] width 33 height 22
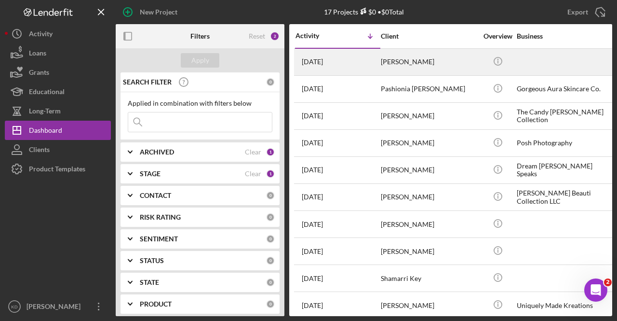
click at [376, 62] on div "[DATE] [PERSON_NAME]" at bounding box center [337, 62] width 84 height 26
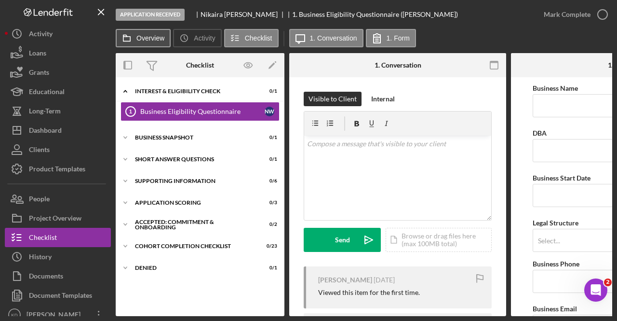
click at [154, 40] on label "Overview" at bounding box center [150, 38] width 28 height 8
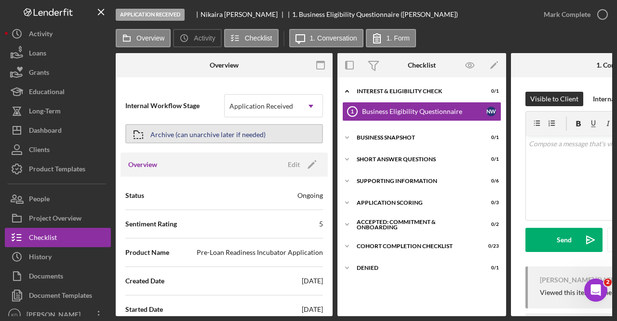
click at [154, 131] on div "Archive (can unarchive later if needed)" at bounding box center [207, 133] width 115 height 17
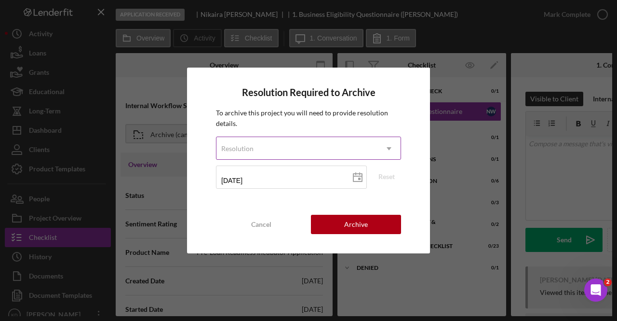
click at [364, 154] on div "Resolution" at bounding box center [296, 148] width 161 height 22
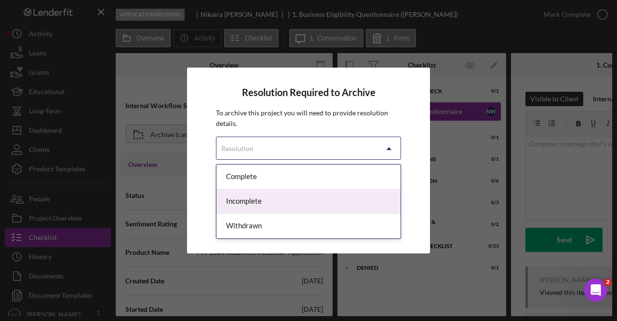
click at [280, 199] on div "Incomplete" at bounding box center [308, 201] width 184 height 25
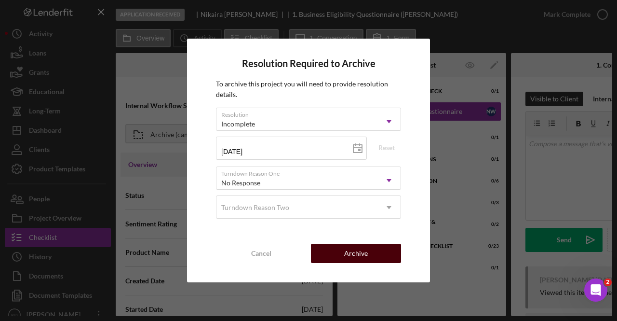
click at [371, 256] on button "Archive" at bounding box center [356, 252] width 90 height 19
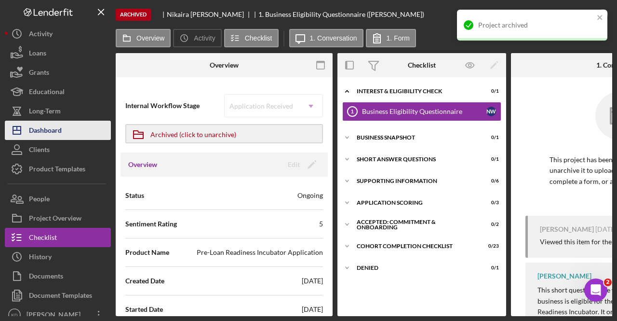
click at [39, 130] on div "Dashboard" at bounding box center [45, 132] width 33 height 22
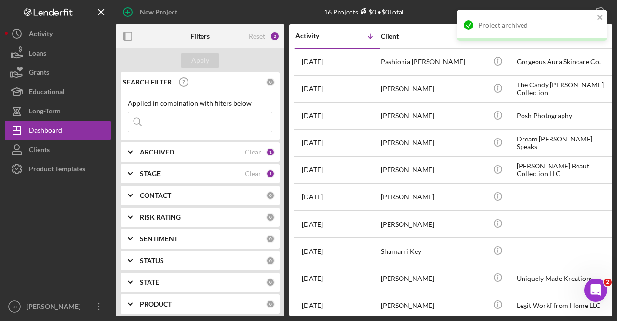
click at [174, 149] on b "ARCHIVED" at bounding box center [157, 152] width 34 height 8
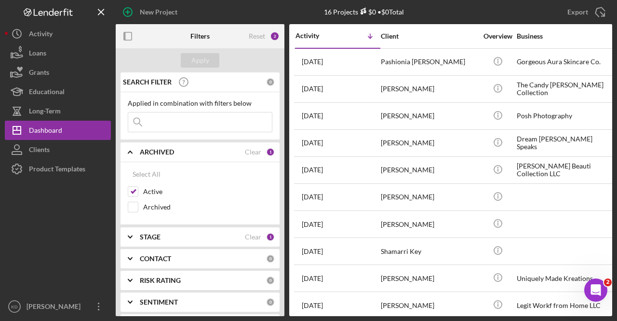
click at [174, 149] on b "ARCHIVED" at bounding box center [157, 152] width 34 height 8
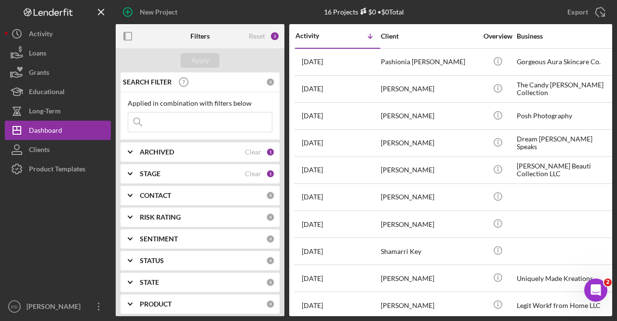
click at [173, 170] on div "STAGE" at bounding box center [192, 174] width 105 height 8
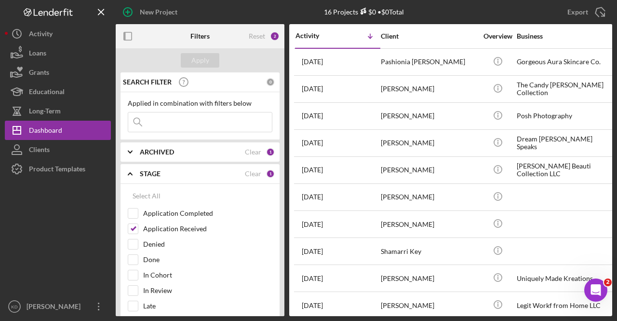
click at [173, 170] on div "STAGE" at bounding box center [192, 174] width 105 height 8
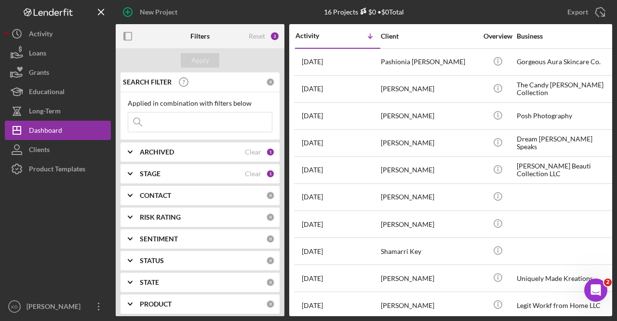
click at [173, 161] on div "SEARCH FILTER 0 Applied in combination with filters below Icon/Menu Close Icon/…" at bounding box center [200, 193] width 169 height 243
click at [173, 151] on b "ARCHIVED" at bounding box center [157, 152] width 34 height 8
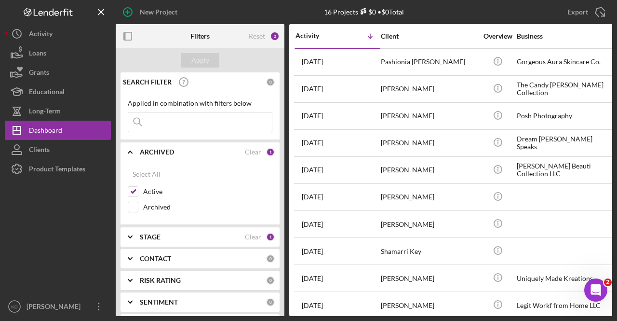
click at [173, 151] on b "ARCHIVED" at bounding box center [157, 152] width 34 height 8
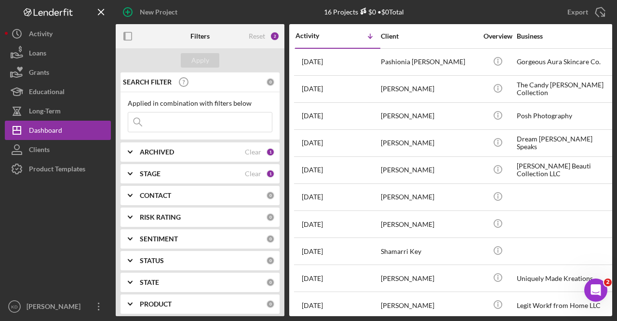
click at [173, 173] on div "STAGE" at bounding box center [192, 174] width 105 height 8
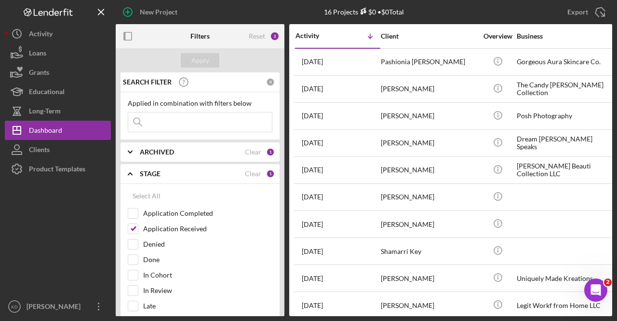
click at [173, 173] on div "STAGE" at bounding box center [192, 174] width 105 height 8
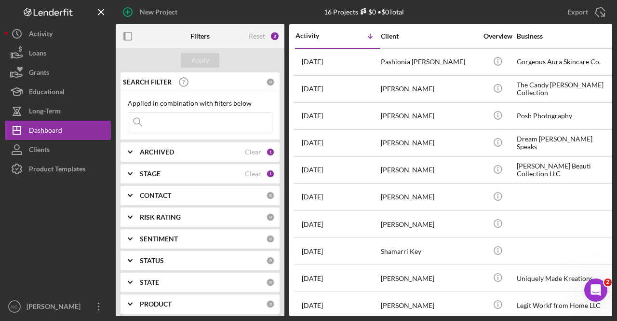
click at [173, 173] on div "STAGE" at bounding box center [192, 174] width 105 height 8
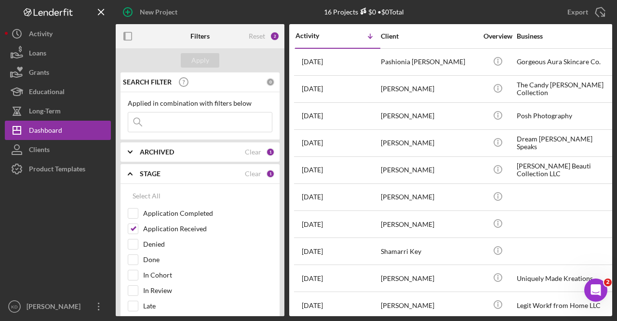
click at [173, 173] on div "STAGE" at bounding box center [192, 174] width 105 height 8
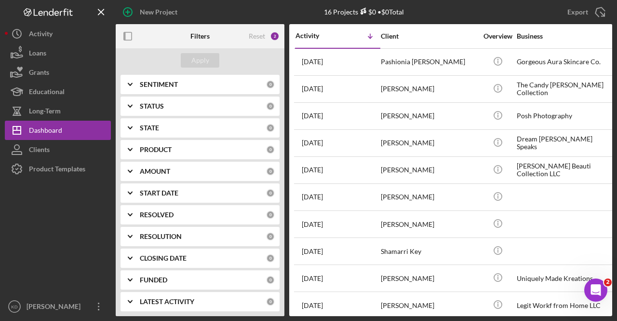
scroll to position [156, 0]
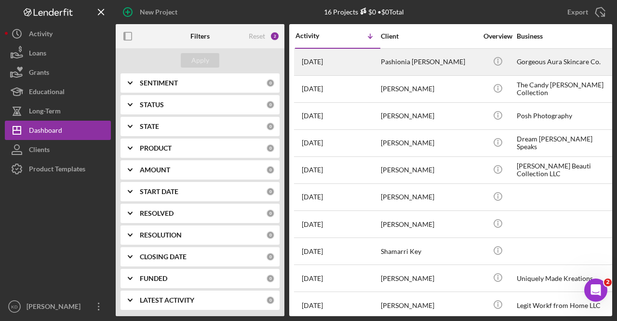
click at [442, 62] on div "Pashionia [PERSON_NAME]" at bounding box center [429, 62] width 96 height 26
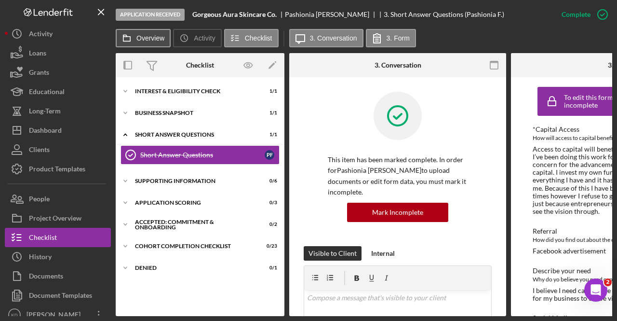
click at [147, 34] on label "Overview" at bounding box center [150, 38] width 28 height 8
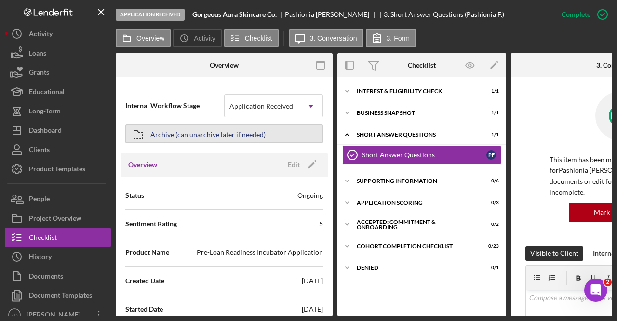
click at [181, 134] on div "Archive (can unarchive later if needed)" at bounding box center [207, 133] width 115 height 17
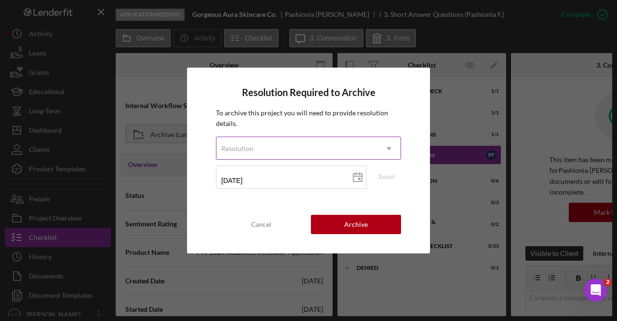
drag, startPoint x: 300, startPoint y: 134, endPoint x: 300, endPoint y: 144, distance: 9.6
click at [300, 138] on div "To archive this project you will need to provide resolution details. Resolution…" at bounding box center [308, 151] width 185 height 88
click at [300, 147] on div "Resolution" at bounding box center [296, 148] width 161 height 22
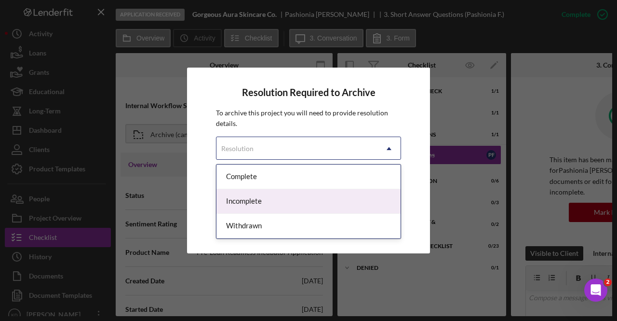
click at [300, 199] on div "Incomplete" at bounding box center [308, 201] width 184 height 25
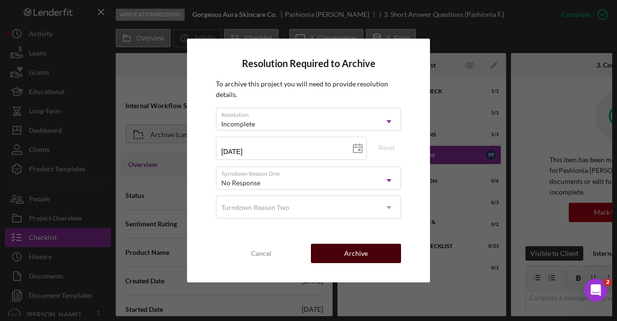
click at [380, 253] on button "Archive" at bounding box center [356, 252] width 90 height 19
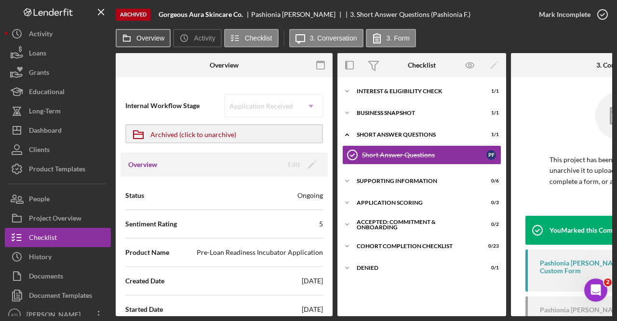
click at [147, 42] on button "Overview" at bounding box center [143, 38] width 55 height 18
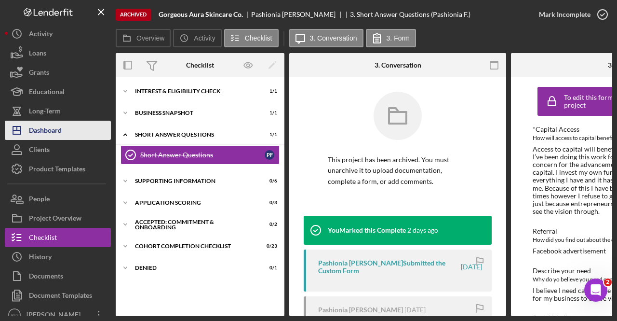
click at [77, 122] on button "Icon/Dashboard Dashboard" at bounding box center [58, 130] width 106 height 19
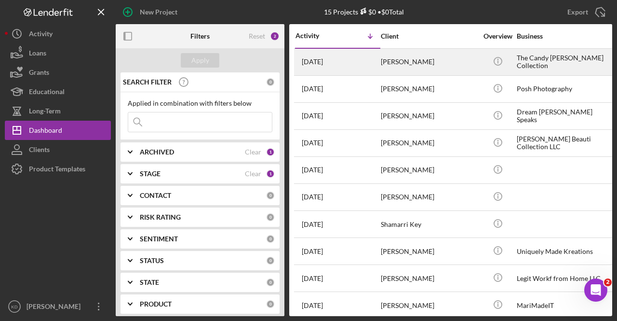
click at [424, 65] on div "[PERSON_NAME]" at bounding box center [429, 62] width 96 height 26
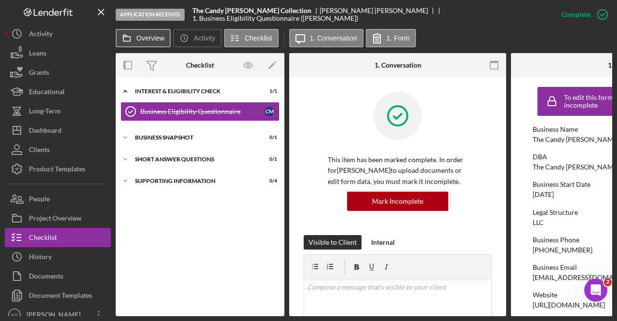
click at [151, 35] on label "Overview" at bounding box center [150, 38] width 28 height 8
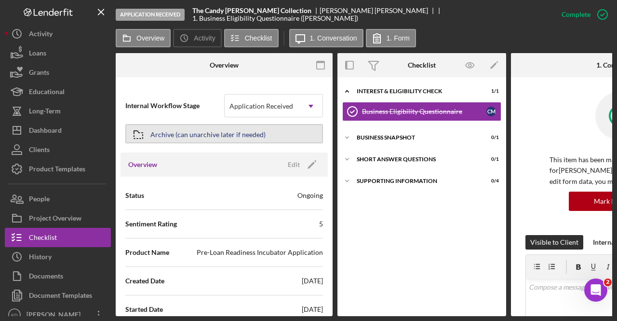
click at [177, 142] on div "Archive (can unarchive later if needed)" at bounding box center [207, 133] width 115 height 17
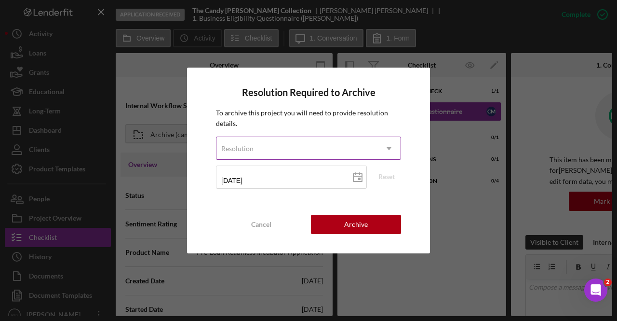
click at [260, 148] on div "Resolution" at bounding box center [296, 148] width 161 height 22
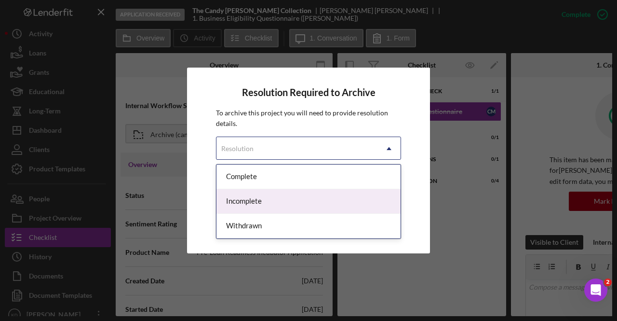
click at [255, 198] on div "Incomplete" at bounding box center [308, 201] width 184 height 25
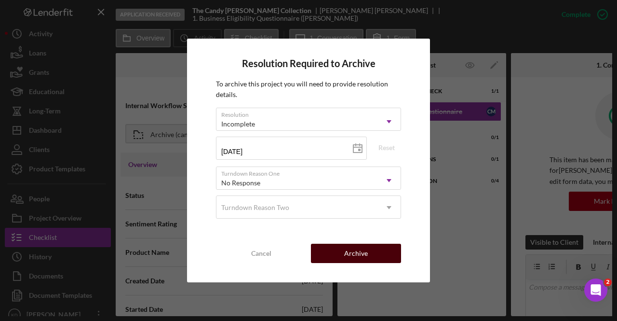
click at [370, 256] on button "Archive" at bounding box center [356, 252] width 90 height 19
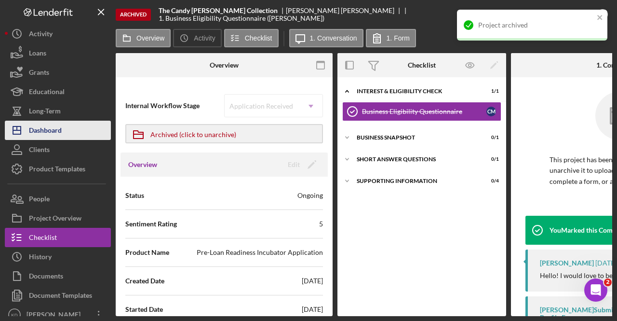
click at [53, 137] on div "Dashboard" at bounding box center [45, 132] width 33 height 22
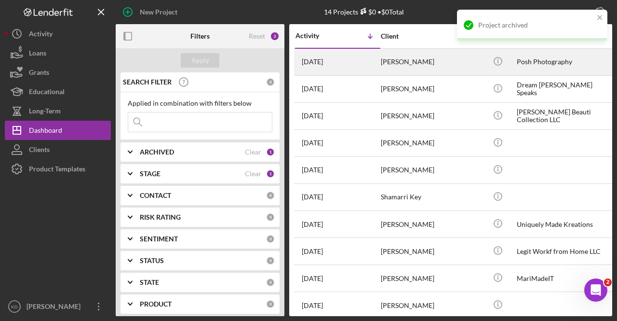
click at [368, 57] on div "[DATE] [PERSON_NAME]" at bounding box center [337, 62] width 84 height 26
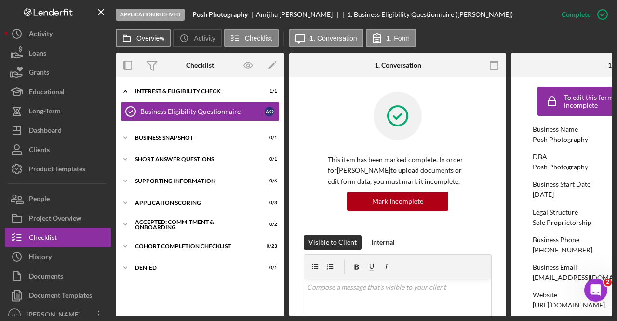
click at [159, 35] on label "Overview" at bounding box center [150, 38] width 28 height 8
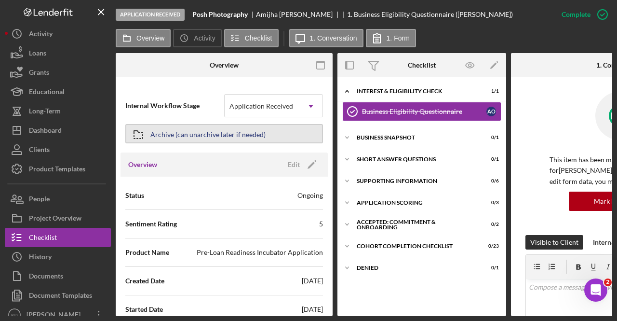
click at [181, 130] on div "Archive (can unarchive later if needed)" at bounding box center [207, 133] width 115 height 17
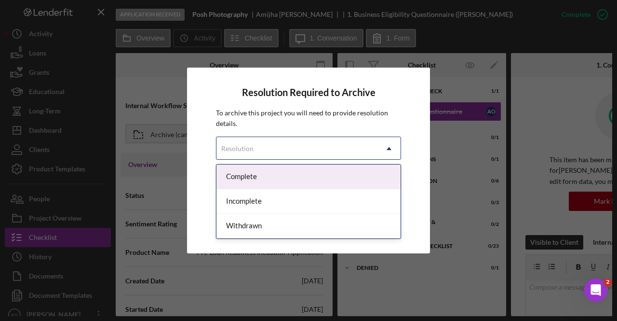
click at [275, 150] on div "Resolution" at bounding box center [296, 148] width 161 height 22
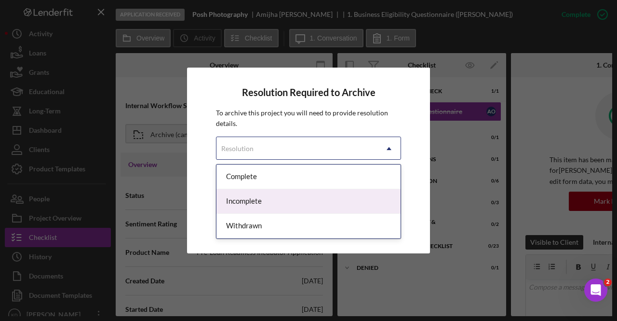
click at [271, 205] on div "Incomplete" at bounding box center [308, 201] width 184 height 25
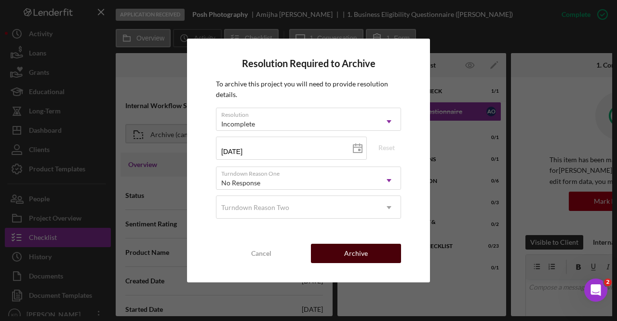
click at [383, 251] on button "Archive" at bounding box center [356, 252] width 90 height 19
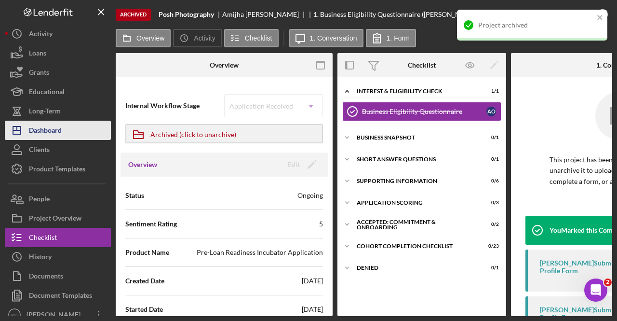
click at [64, 131] on button "Icon/Dashboard Dashboard" at bounding box center [58, 130] width 106 height 19
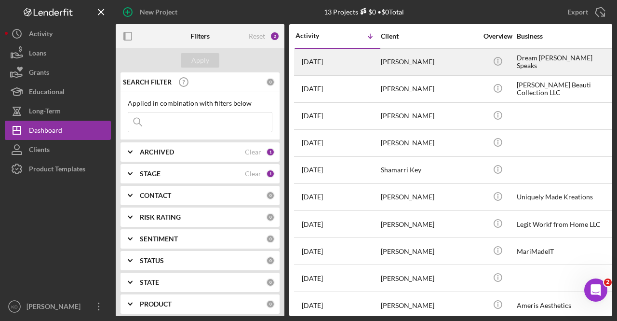
click at [375, 66] on div "[DATE] [PERSON_NAME]" at bounding box center [337, 62] width 84 height 26
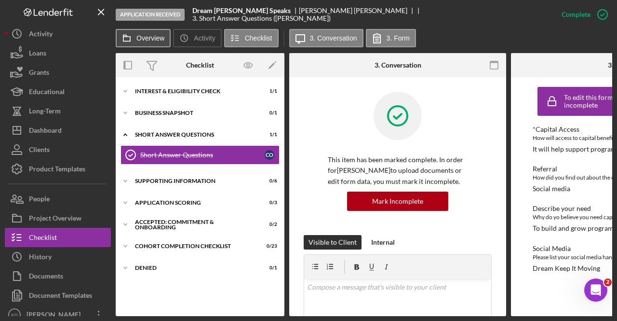
click at [149, 36] on label "Overview" at bounding box center [150, 38] width 28 height 8
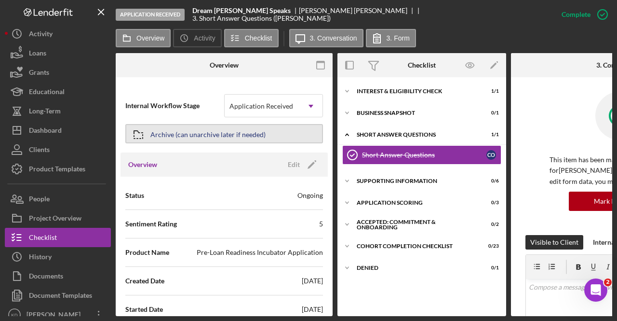
click at [188, 133] on div "Archive (can unarchive later if needed)" at bounding box center [207, 133] width 115 height 17
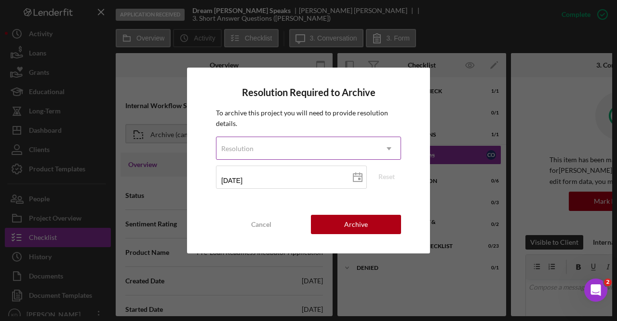
click at [273, 152] on div "Resolution" at bounding box center [296, 148] width 161 height 22
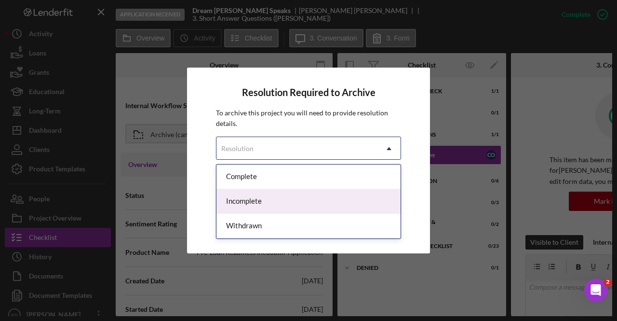
click at [258, 203] on div "Incomplete" at bounding box center [308, 201] width 184 height 25
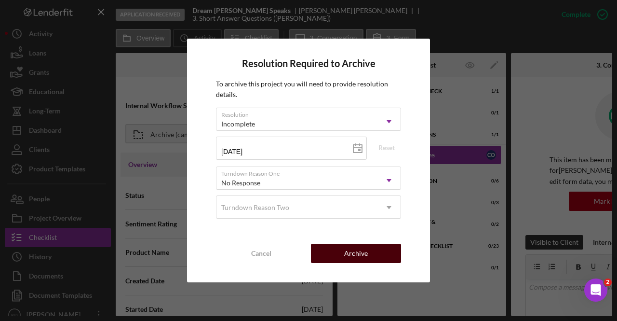
click at [362, 255] on div "Archive" at bounding box center [356, 252] width 24 height 19
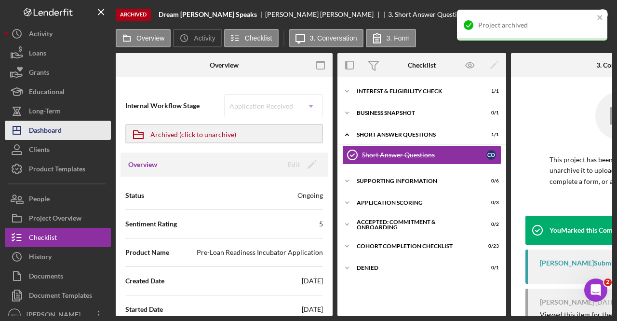
click at [80, 122] on button "Icon/Dashboard Dashboard" at bounding box center [58, 130] width 106 height 19
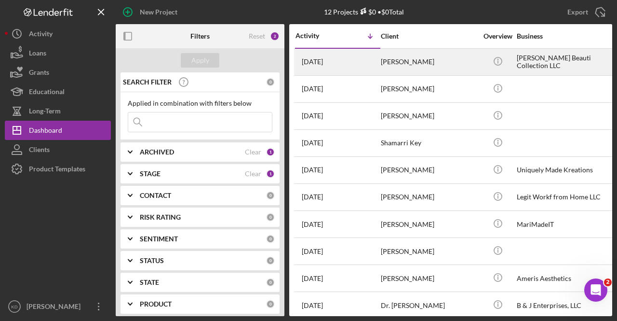
click at [373, 70] on div "[DATE] [PERSON_NAME]" at bounding box center [337, 62] width 84 height 26
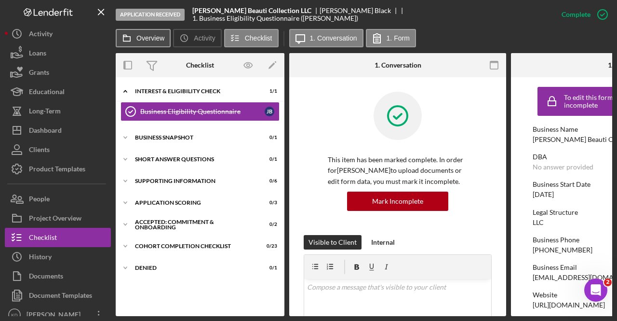
click at [151, 41] on label "Overview" at bounding box center [150, 38] width 28 height 8
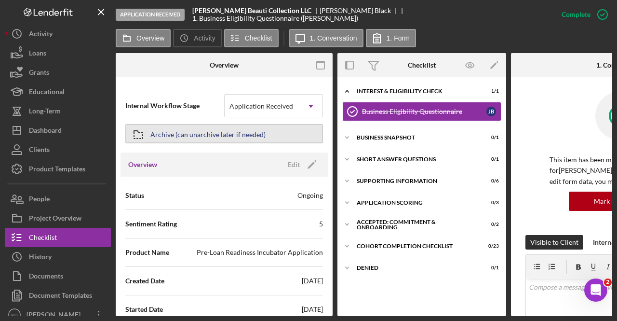
click at [190, 141] on div "Archive (can unarchive later if needed)" at bounding box center [207, 133] width 115 height 17
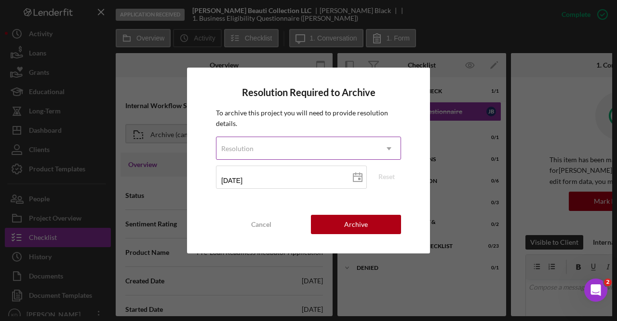
click at [314, 144] on div "Resolution" at bounding box center [296, 148] width 161 height 22
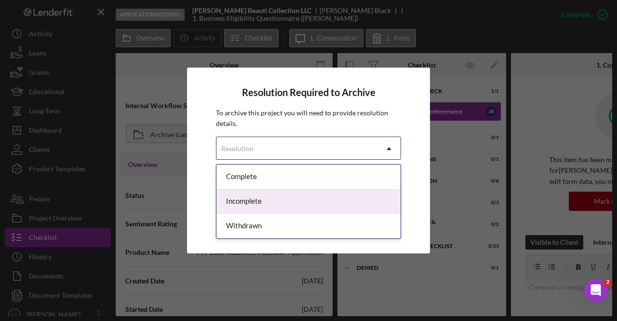
click at [296, 194] on div "Incomplete" at bounding box center [308, 201] width 184 height 25
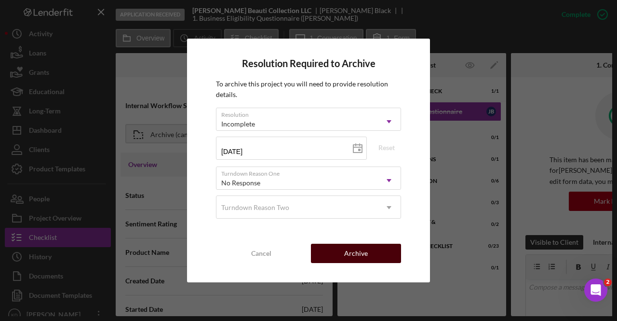
click at [360, 253] on div "Archive" at bounding box center [356, 252] width 24 height 19
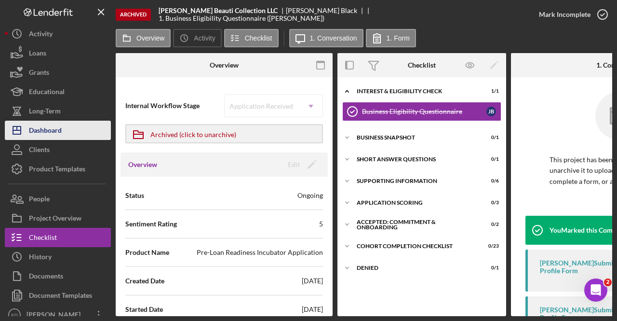
click at [60, 127] on div "Dashboard" at bounding box center [45, 132] width 33 height 22
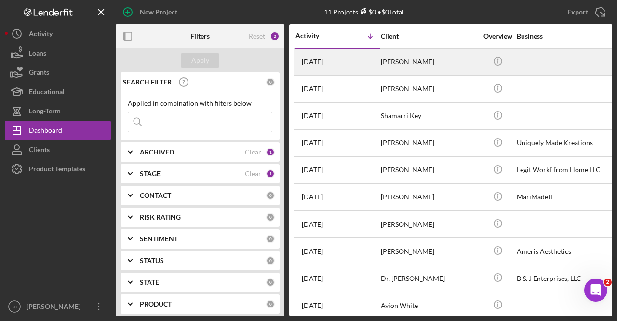
click at [434, 65] on div "[PERSON_NAME]" at bounding box center [429, 62] width 96 height 26
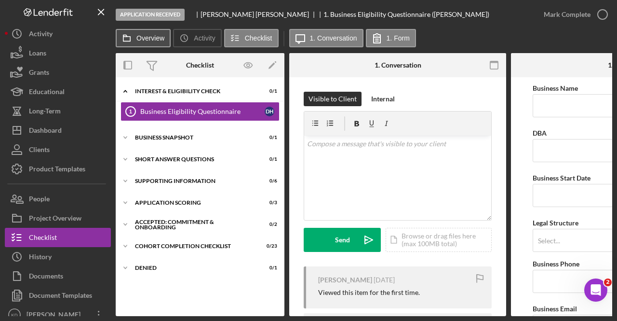
click at [153, 36] on label "Overview" at bounding box center [150, 38] width 28 height 8
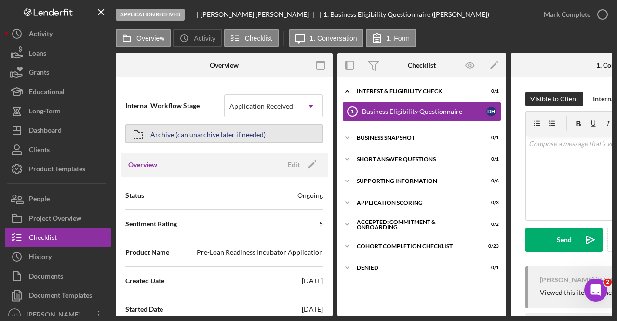
click at [175, 134] on div "Archive (can unarchive later if needed)" at bounding box center [207, 133] width 115 height 17
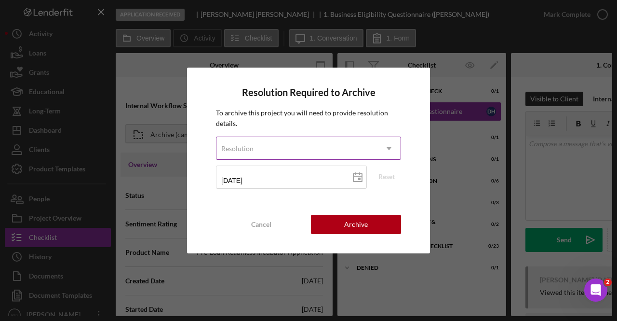
click at [289, 147] on div "Resolution" at bounding box center [296, 148] width 161 height 22
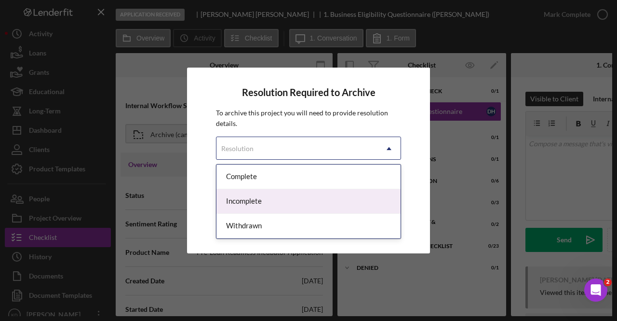
click at [266, 198] on div "Incomplete" at bounding box center [308, 201] width 184 height 25
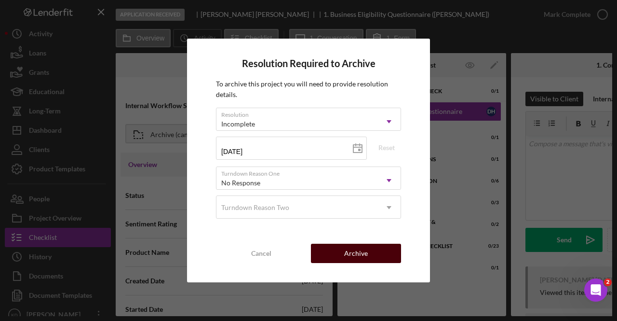
click at [353, 252] on div "Archive" at bounding box center [356, 252] width 24 height 19
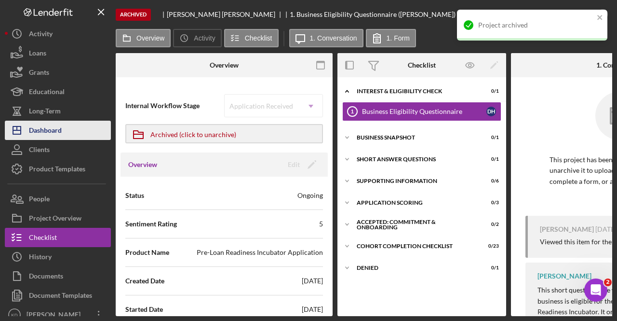
click at [96, 130] on button "Icon/Dashboard Dashboard" at bounding box center [58, 130] width 106 height 19
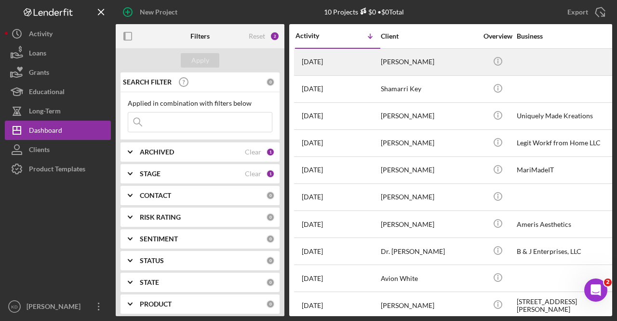
click at [431, 65] on div "[PERSON_NAME]" at bounding box center [429, 62] width 96 height 26
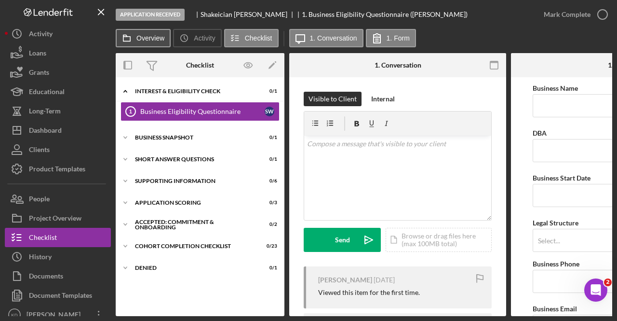
click at [142, 38] on label "Overview" at bounding box center [150, 38] width 28 height 8
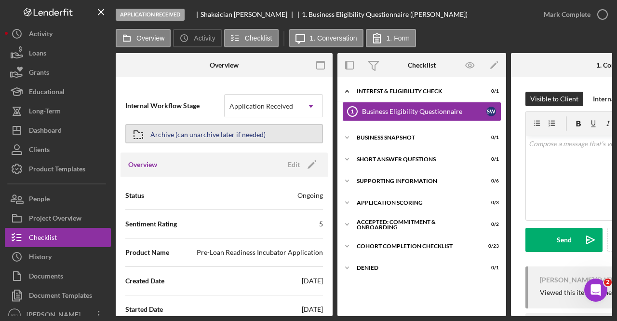
click at [171, 131] on div "Archive (can unarchive later if needed)" at bounding box center [207, 133] width 115 height 17
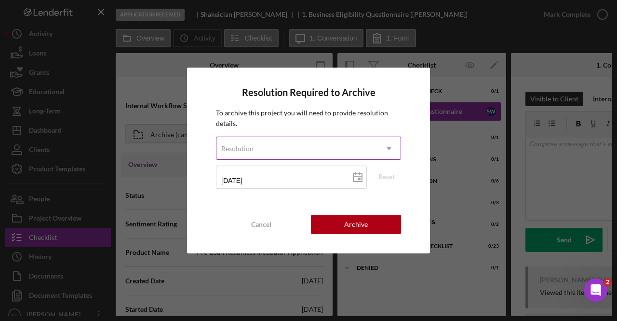
click at [265, 145] on div "Resolution" at bounding box center [296, 148] width 161 height 22
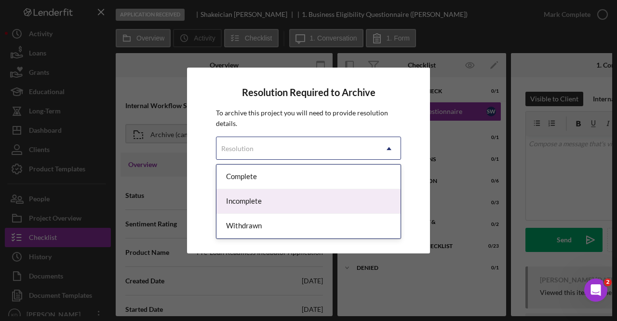
click at [267, 198] on div "Incomplete" at bounding box center [308, 201] width 184 height 25
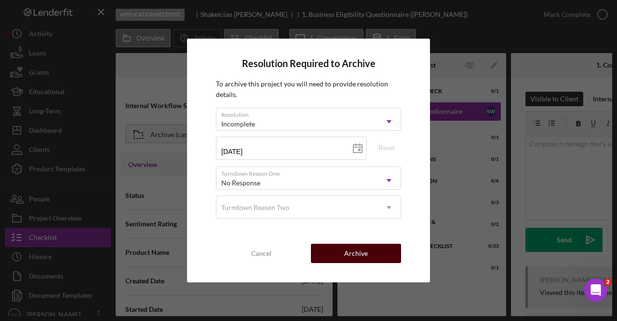
click at [357, 250] on div "Archive" at bounding box center [356, 252] width 24 height 19
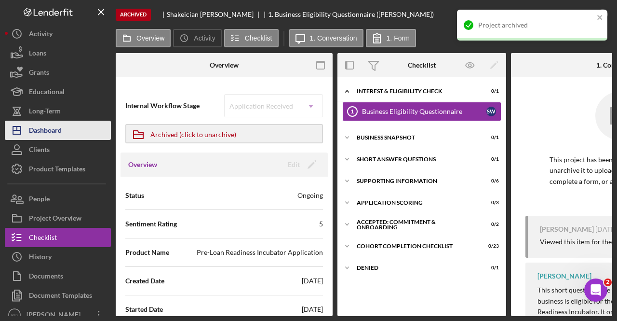
click at [44, 133] on div "Dashboard" at bounding box center [45, 132] width 33 height 22
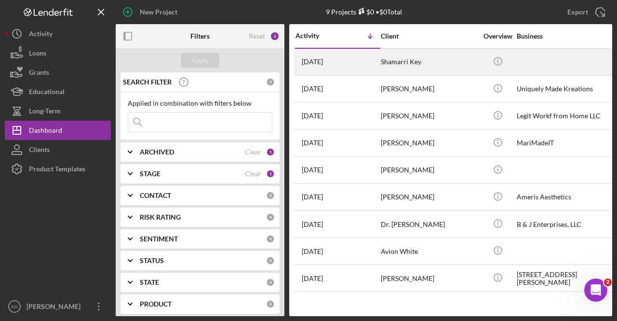
click at [400, 66] on div "Shamarri Key" at bounding box center [429, 62] width 96 height 26
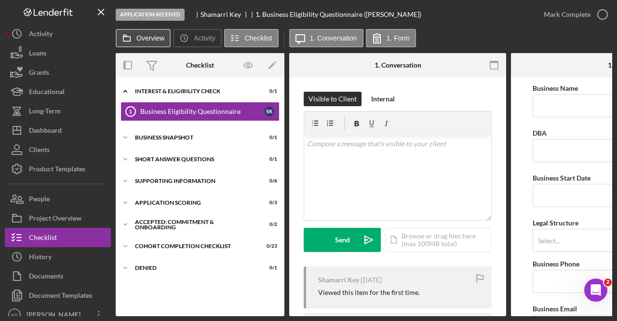
click at [147, 44] on button "Overview" at bounding box center [143, 38] width 55 height 18
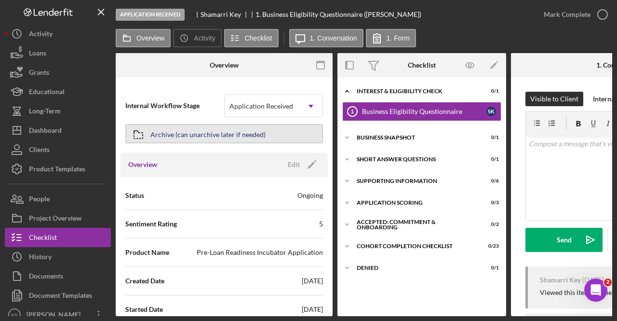
click at [201, 134] on div "Archive (can unarchive later if needed)" at bounding box center [207, 133] width 115 height 17
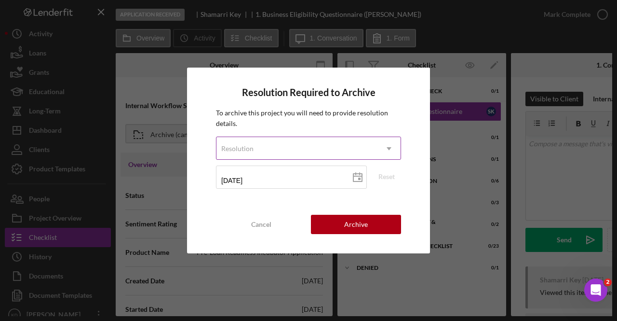
click at [255, 151] on div "Resolution" at bounding box center [296, 148] width 161 height 22
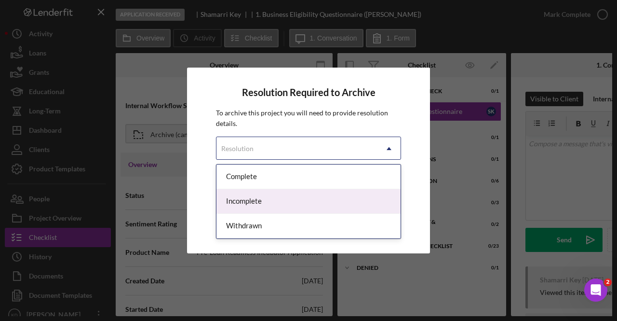
click at [248, 204] on div "Incomplete" at bounding box center [308, 201] width 184 height 25
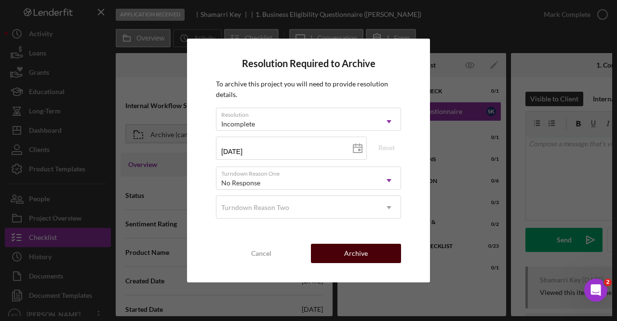
click at [363, 250] on div "Archive" at bounding box center [356, 252] width 24 height 19
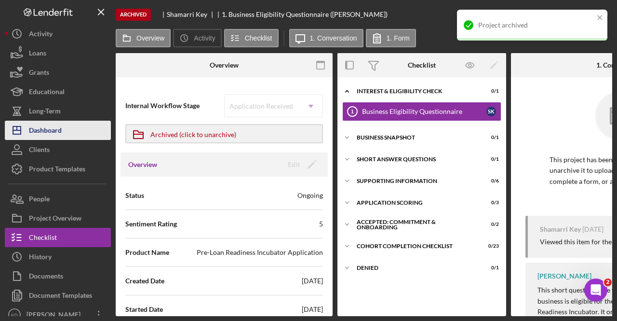
click at [53, 136] on div "Dashboard" at bounding box center [45, 132] width 33 height 22
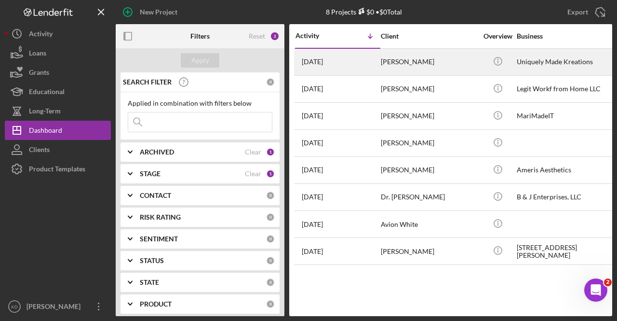
click at [323, 61] on time "[DATE]" at bounding box center [312, 62] width 21 height 8
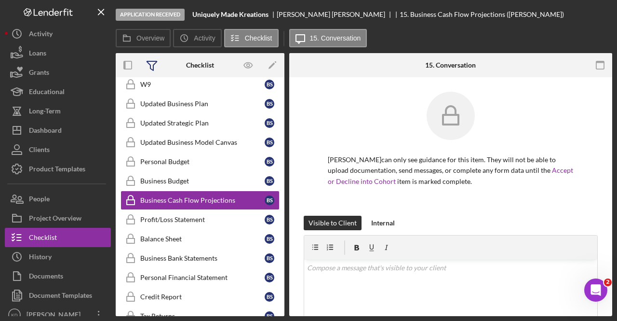
scroll to position [196, 0]
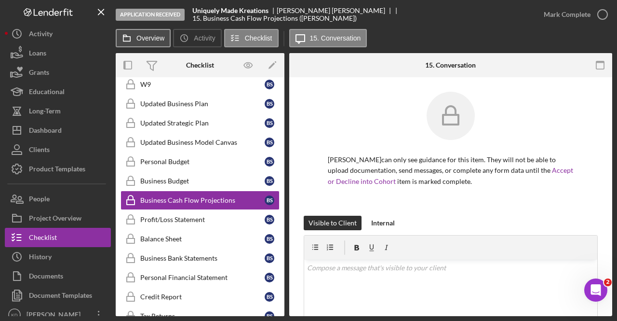
click at [147, 37] on label "Overview" at bounding box center [150, 38] width 28 height 8
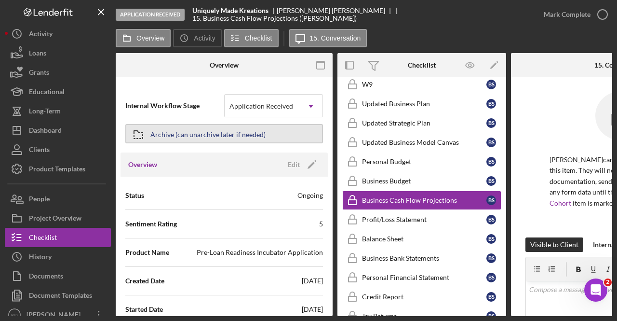
click at [179, 134] on div "Archive (can unarchive later if needed)" at bounding box center [207, 133] width 115 height 17
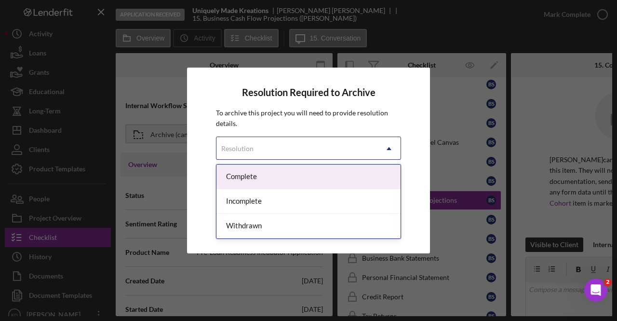
click at [278, 147] on div "Resolution" at bounding box center [296, 148] width 161 height 22
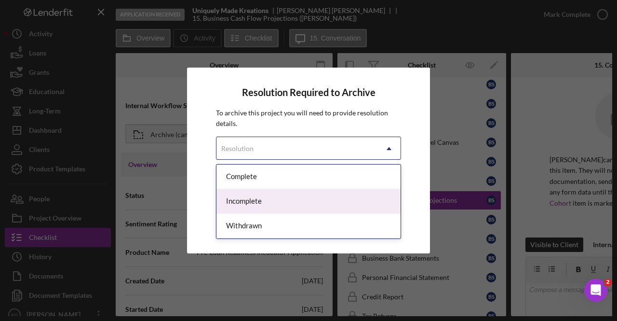
click at [271, 197] on div "Incomplete" at bounding box center [308, 201] width 184 height 25
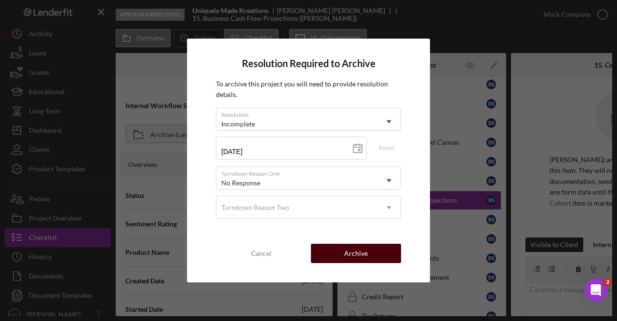
click at [366, 254] on div "Archive" at bounding box center [356, 252] width 24 height 19
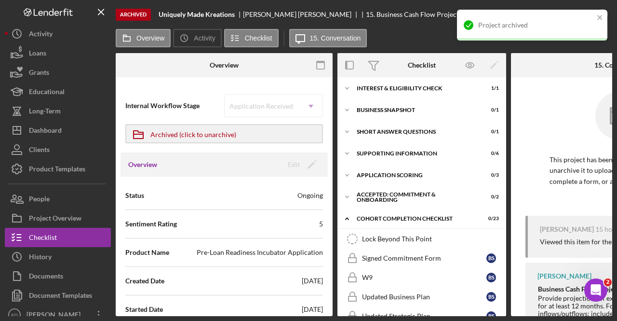
scroll to position [0, 0]
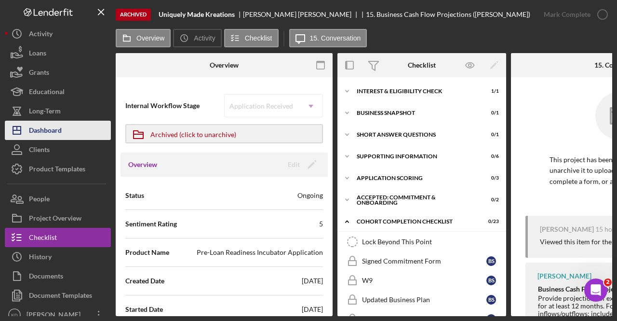
click at [64, 133] on button "Icon/Dashboard Dashboard" at bounding box center [58, 130] width 106 height 19
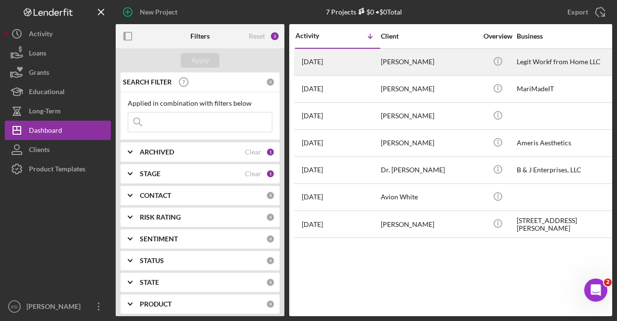
click at [394, 62] on div "[PERSON_NAME]" at bounding box center [429, 62] width 96 height 26
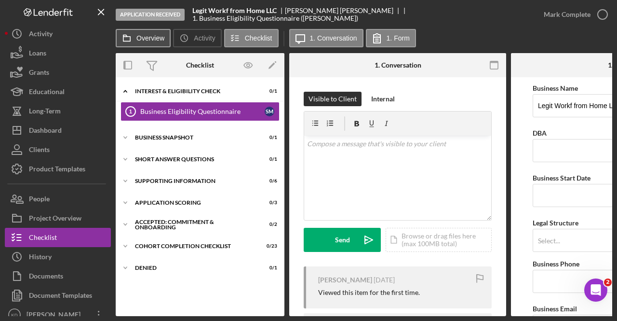
click at [151, 41] on label "Overview" at bounding box center [150, 38] width 28 height 8
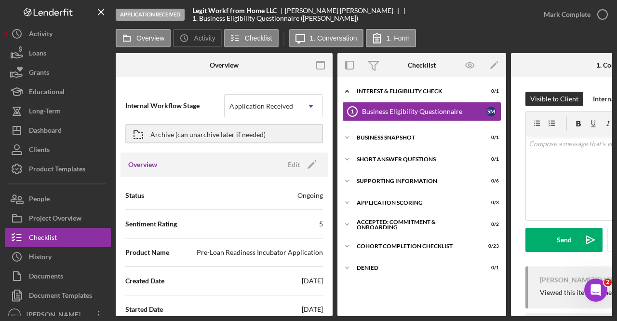
click at [162, 144] on div "Archive (can unarchive later if needed)" at bounding box center [224, 133] width 198 height 24
click at [165, 134] on div "Archive (can unarchive later if needed)" at bounding box center [207, 133] width 115 height 17
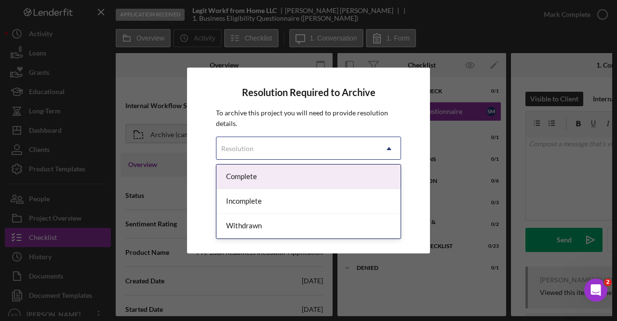
click at [301, 148] on div "Resolution" at bounding box center [296, 148] width 161 height 22
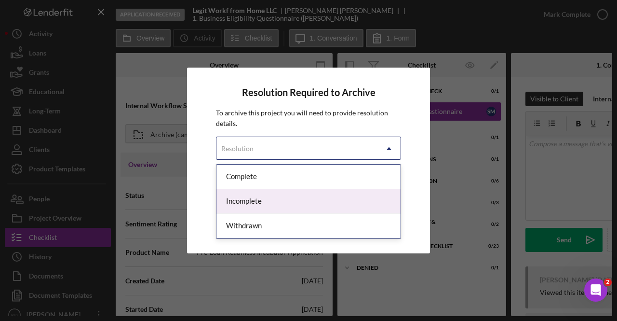
click at [286, 200] on div "Incomplete" at bounding box center [308, 201] width 184 height 25
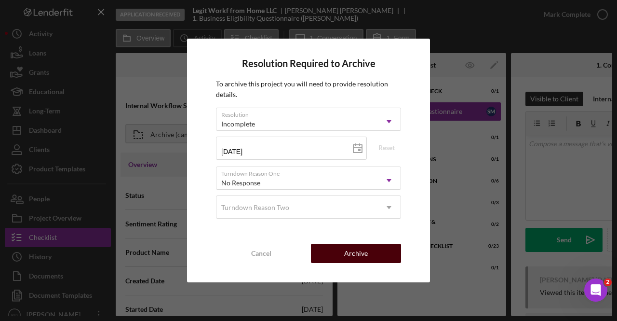
click at [367, 249] on div "Archive" at bounding box center [356, 252] width 24 height 19
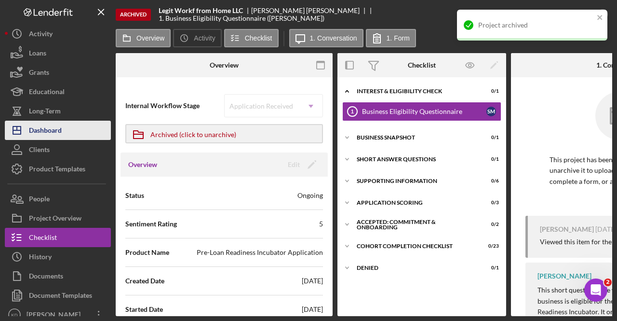
click at [67, 121] on button "Icon/Dashboard Dashboard" at bounding box center [58, 130] width 106 height 19
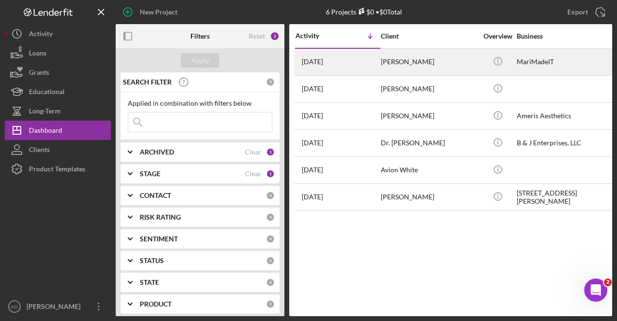
click at [418, 61] on div "[PERSON_NAME]" at bounding box center [429, 62] width 96 height 26
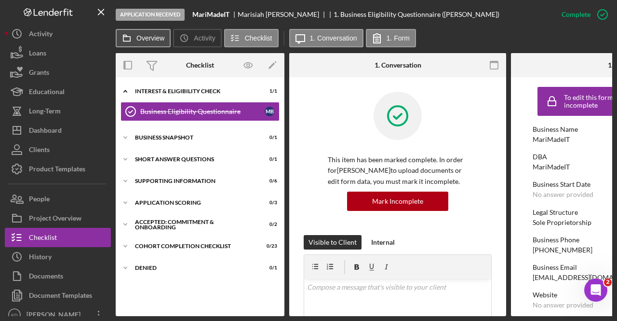
click at [154, 38] on label "Overview" at bounding box center [150, 38] width 28 height 8
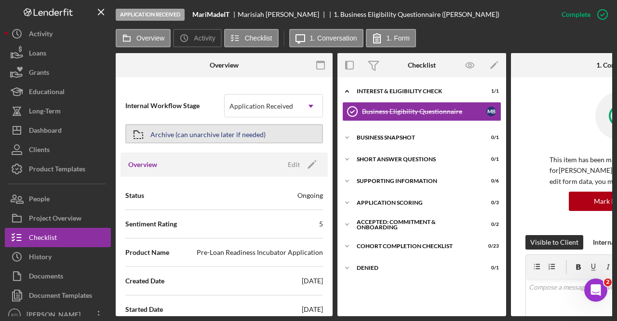
click at [162, 137] on div "Archive (can unarchive later if needed)" at bounding box center [207, 133] width 115 height 17
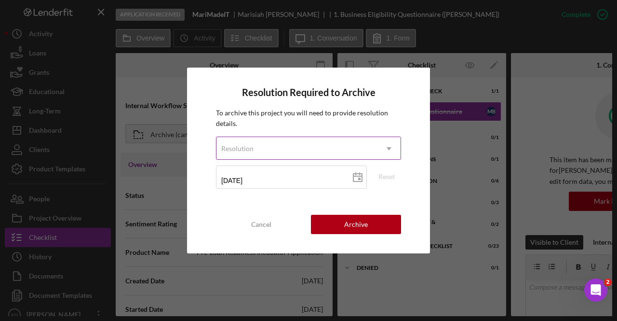
click at [327, 144] on div "Resolution" at bounding box center [296, 148] width 161 height 22
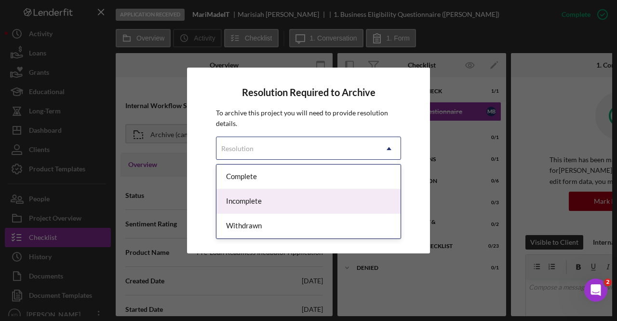
click at [282, 201] on div "Incomplete" at bounding box center [308, 201] width 184 height 25
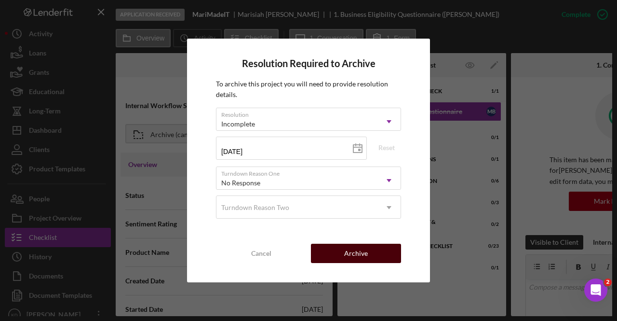
click at [367, 249] on button "Archive" at bounding box center [356, 252] width 90 height 19
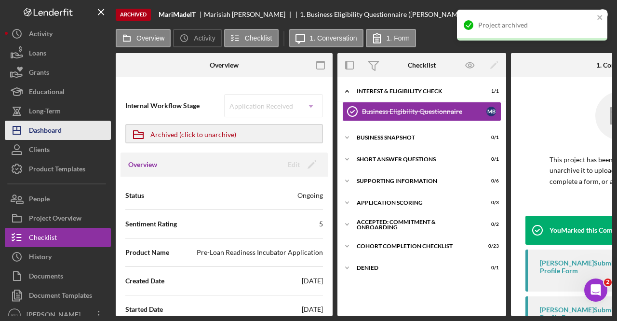
click at [61, 124] on div "Dashboard" at bounding box center [45, 132] width 33 height 22
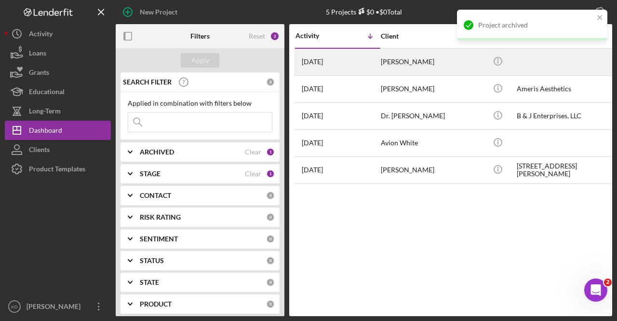
click at [372, 67] on div "[DATE] [PERSON_NAME]" at bounding box center [337, 62] width 84 height 26
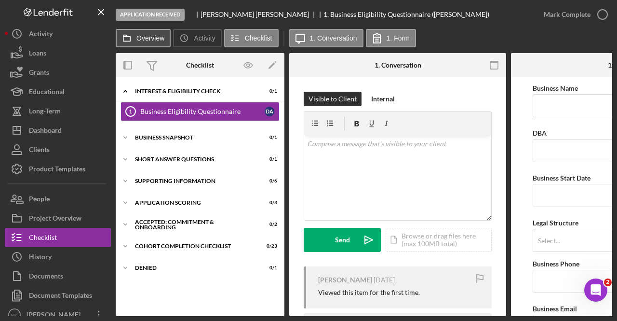
click at [158, 34] on button "Overview" at bounding box center [143, 38] width 55 height 18
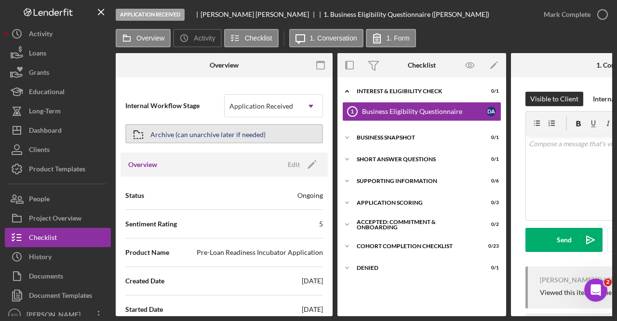
click at [181, 133] on div "Archive (can unarchive later if needed)" at bounding box center [207, 133] width 115 height 17
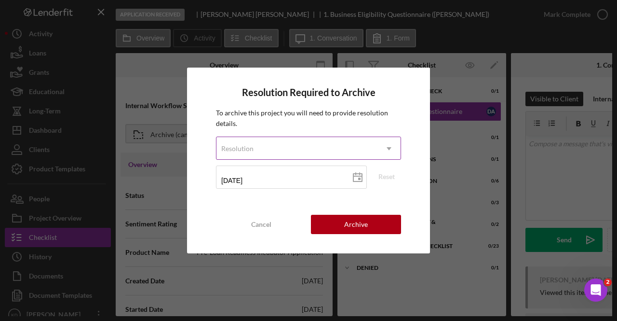
click at [269, 150] on div "Resolution" at bounding box center [296, 148] width 161 height 22
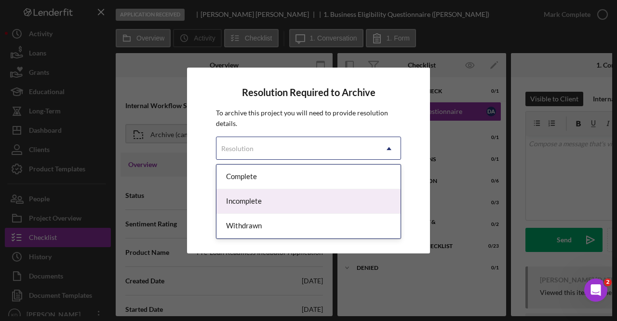
click at [261, 196] on div "Incomplete" at bounding box center [308, 201] width 184 height 25
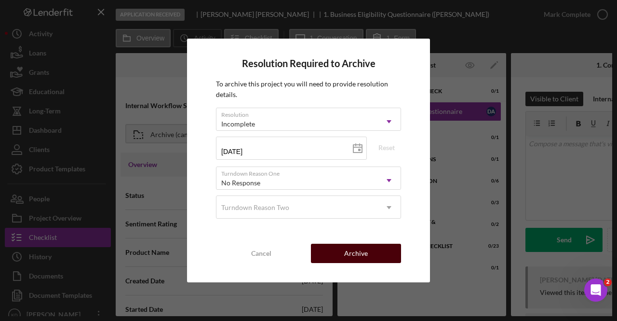
click at [372, 253] on button "Archive" at bounding box center [356, 252] width 90 height 19
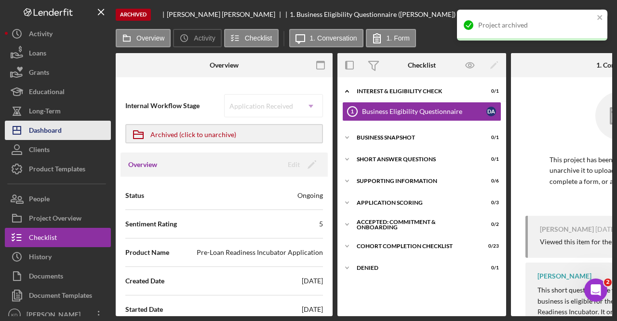
click at [44, 129] on div "Dashboard" at bounding box center [45, 132] width 33 height 22
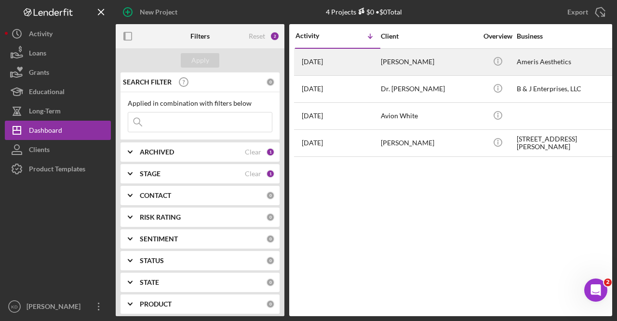
click at [358, 62] on div "[DATE] [PERSON_NAME]" at bounding box center [337, 62] width 84 height 26
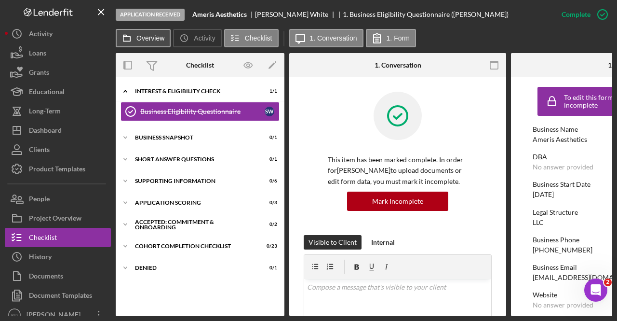
click at [140, 41] on label "Overview" at bounding box center [150, 38] width 28 height 8
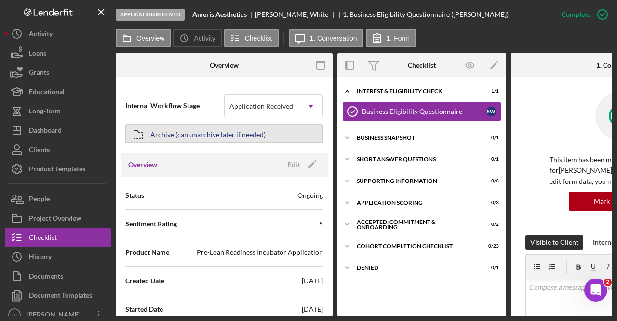
click at [186, 139] on div "Archive (can unarchive later if needed)" at bounding box center [207, 133] width 115 height 17
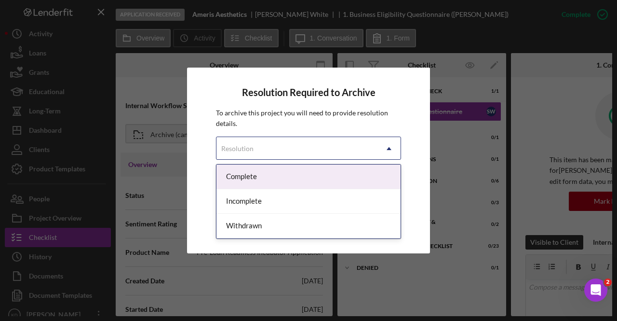
click at [258, 145] on div "Resolution" at bounding box center [296, 148] width 161 height 22
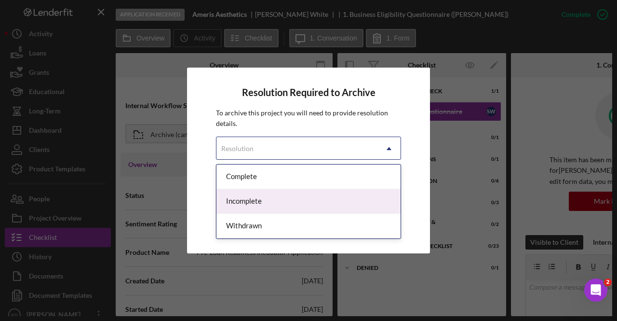
click at [257, 201] on div "Incomplete" at bounding box center [308, 201] width 184 height 25
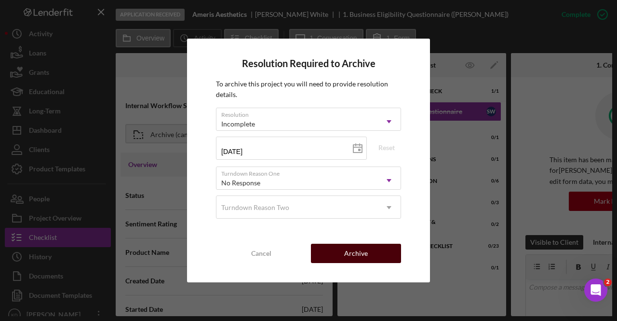
click at [377, 258] on button "Archive" at bounding box center [356, 252] width 90 height 19
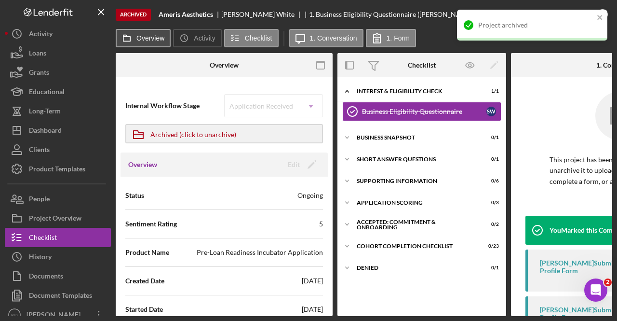
click at [148, 38] on label "Overview" at bounding box center [150, 38] width 28 height 8
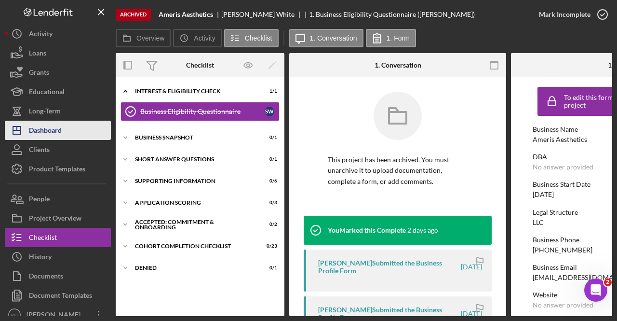
click at [73, 123] on button "Icon/Dashboard Dashboard" at bounding box center [58, 130] width 106 height 19
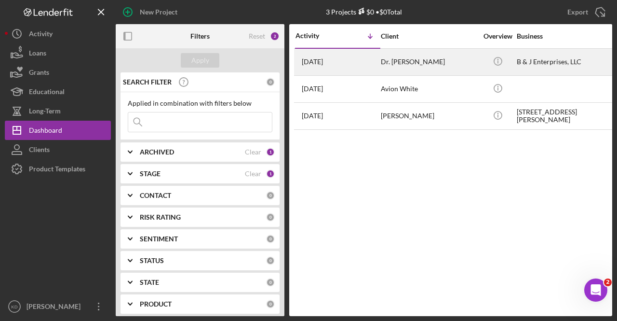
click at [472, 59] on div "Dr. [PERSON_NAME]" at bounding box center [429, 62] width 96 height 26
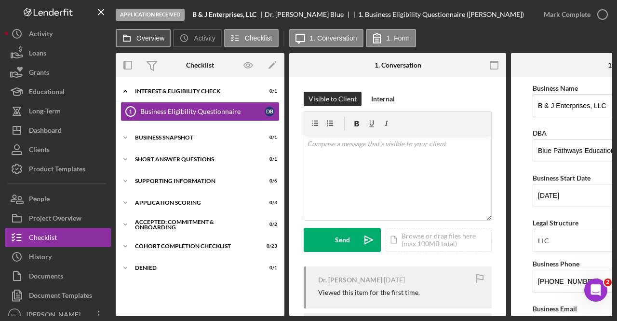
click at [157, 41] on label "Overview" at bounding box center [150, 38] width 28 height 8
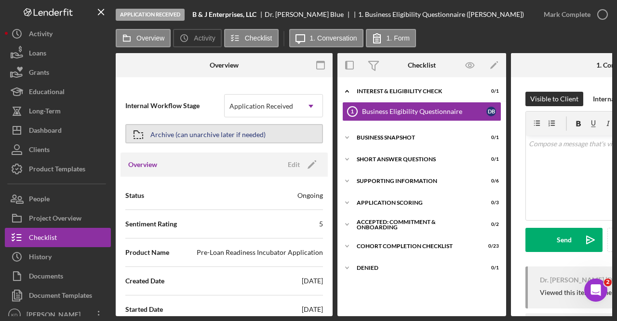
click at [186, 136] on div "Archive (can unarchive later if needed)" at bounding box center [207, 133] width 115 height 17
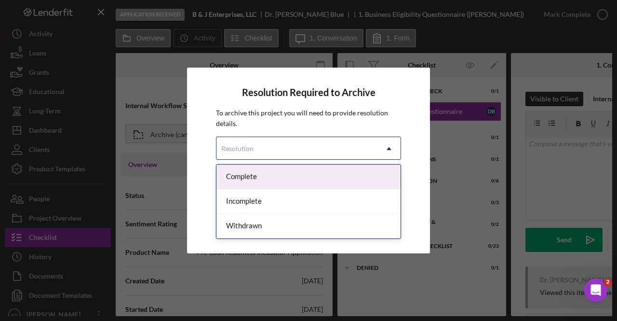
click at [338, 137] on div "Resolution" at bounding box center [296, 148] width 161 height 22
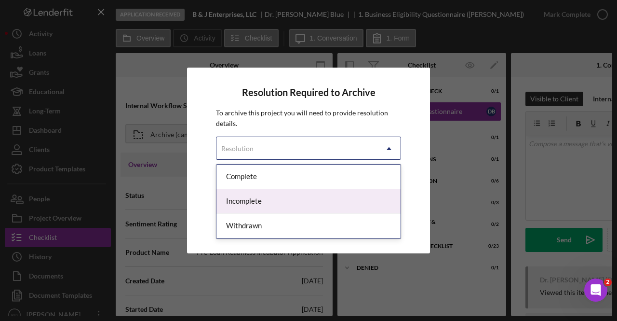
click at [285, 192] on div "Incomplete" at bounding box center [308, 201] width 184 height 25
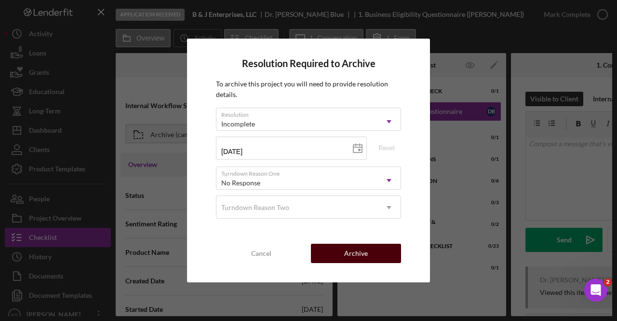
click at [360, 251] on div "Archive" at bounding box center [356, 252] width 24 height 19
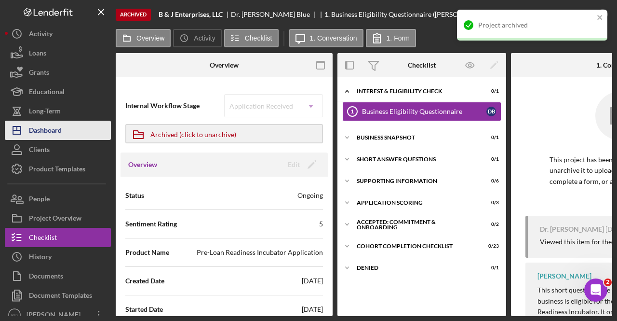
click at [57, 128] on div "Dashboard" at bounding box center [45, 132] width 33 height 22
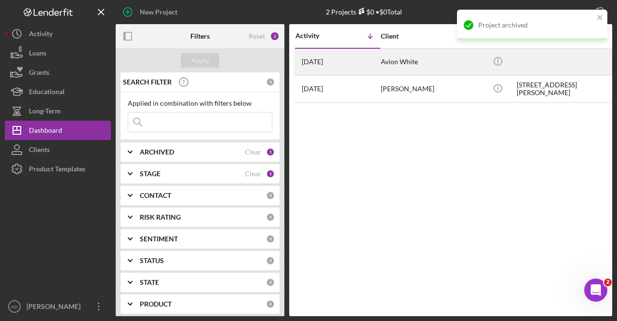
click at [389, 68] on div "Avion White" at bounding box center [429, 62] width 96 height 26
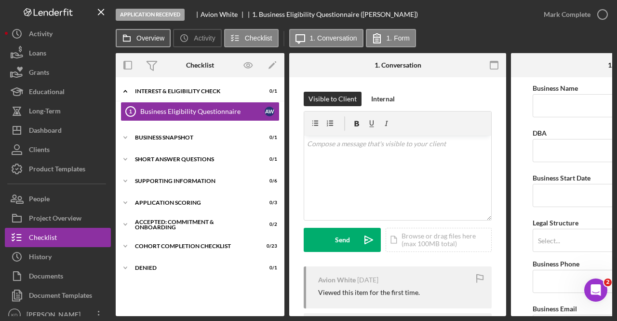
click at [141, 40] on label "Overview" at bounding box center [150, 38] width 28 height 8
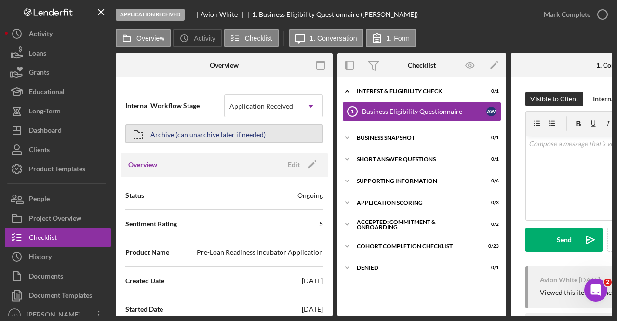
click at [226, 129] on div "Archive (can unarchive later if needed)" at bounding box center [207, 133] width 115 height 17
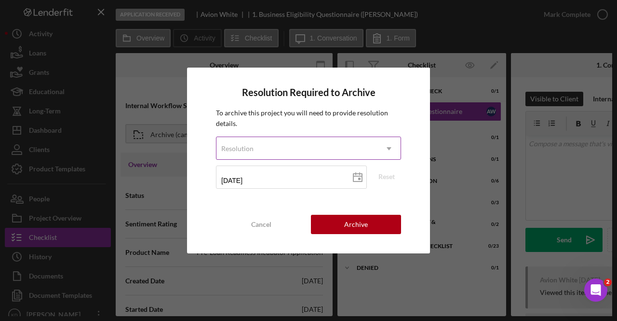
click at [299, 150] on div "Resolution" at bounding box center [296, 148] width 161 height 22
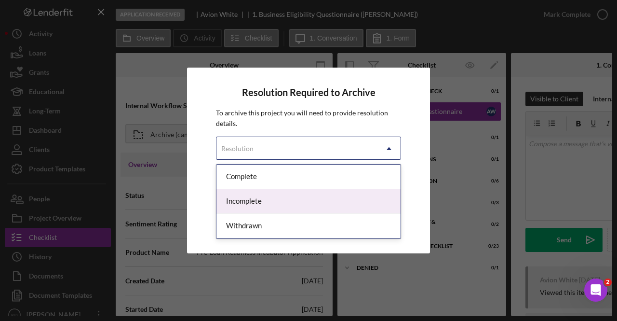
click at [256, 207] on div "Incomplete" at bounding box center [308, 201] width 184 height 25
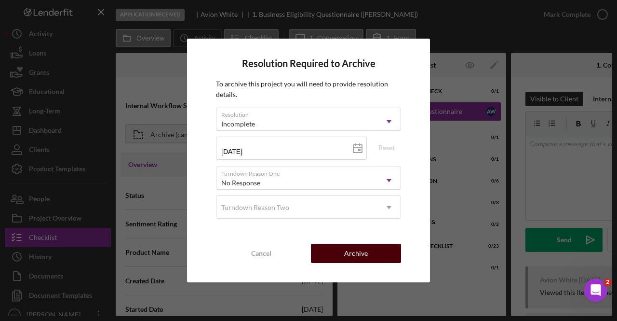
click at [378, 250] on button "Archive" at bounding box center [356, 252] width 90 height 19
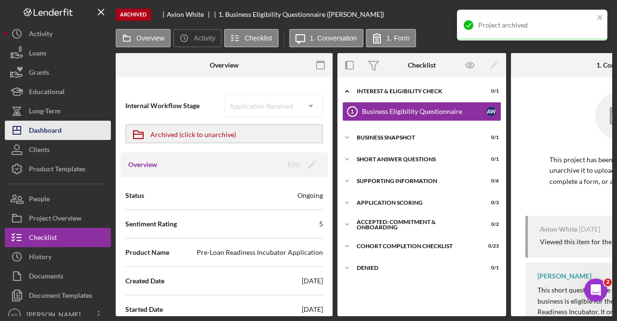
click at [49, 129] on div "Dashboard" at bounding box center [45, 132] width 33 height 22
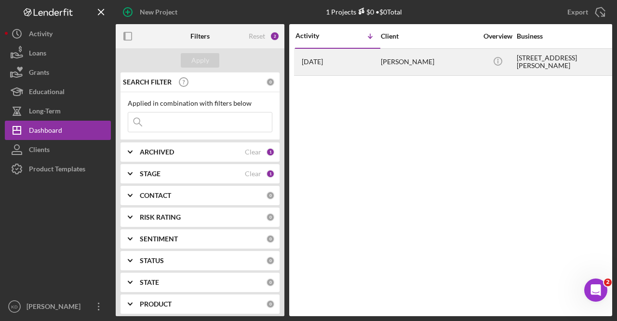
click at [392, 69] on div "[PERSON_NAME]" at bounding box center [429, 62] width 96 height 26
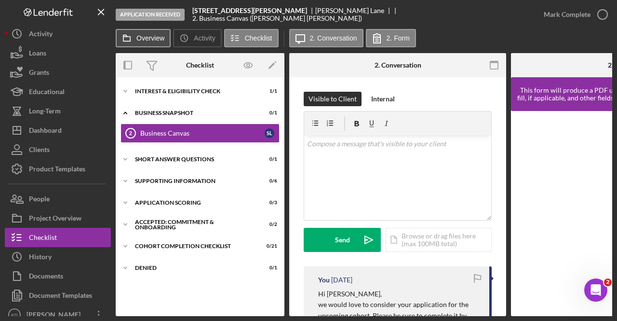
click at [148, 38] on label "Overview" at bounding box center [150, 38] width 28 height 8
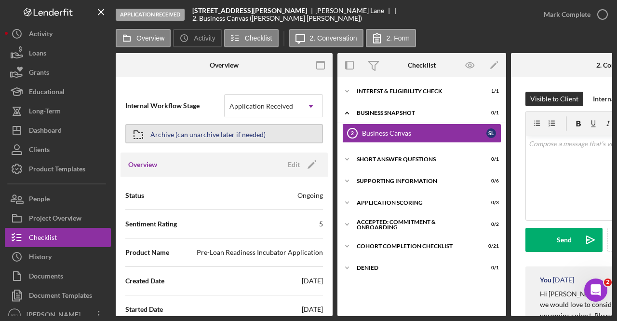
click at [167, 139] on div "Archive (can unarchive later if needed)" at bounding box center [207, 133] width 115 height 17
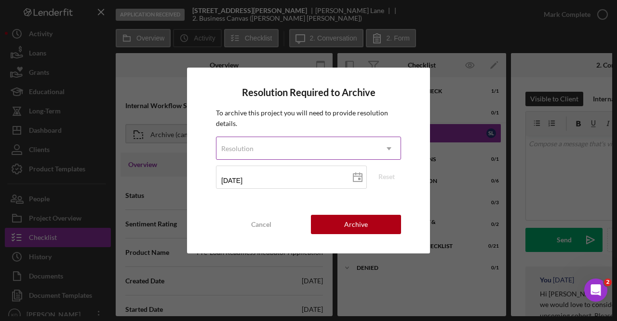
click at [272, 152] on div "Resolution" at bounding box center [296, 148] width 161 height 22
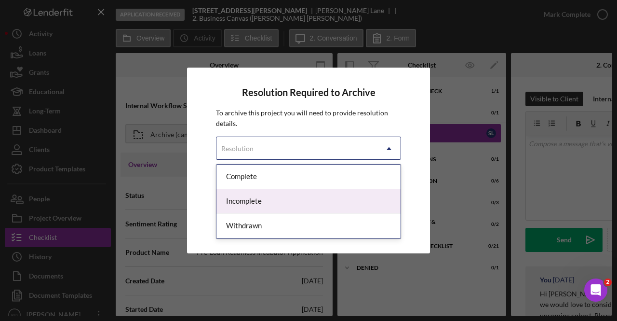
click at [263, 206] on div "Incomplete" at bounding box center [308, 201] width 184 height 25
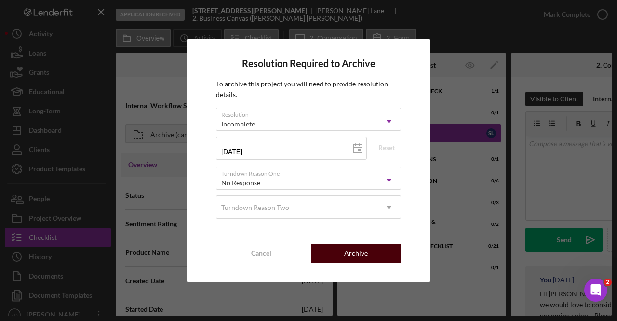
click at [358, 253] on div "Archive" at bounding box center [356, 252] width 24 height 19
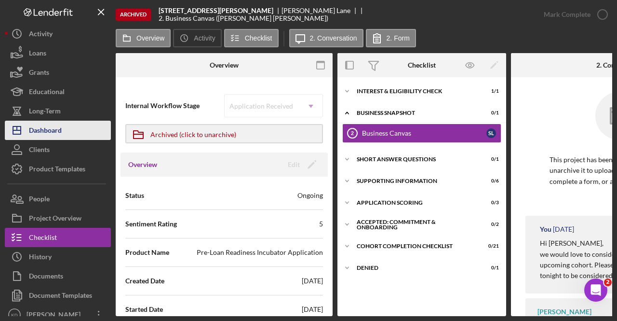
click at [55, 123] on div "Dashboard" at bounding box center [45, 132] width 33 height 22
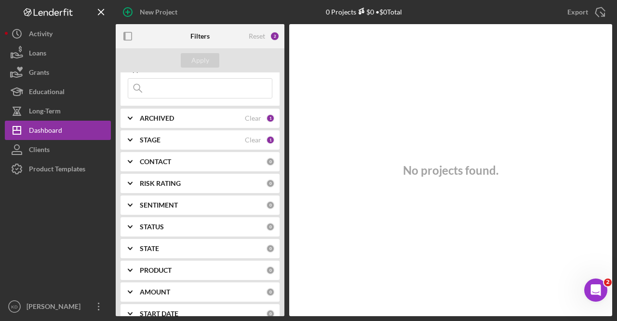
scroll to position [48, 0]
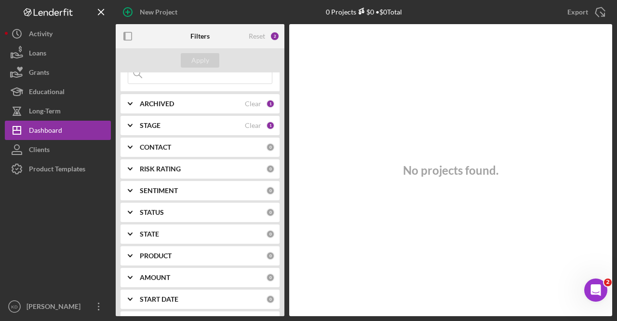
click at [164, 122] on div "STAGE" at bounding box center [192, 125] width 105 height 8
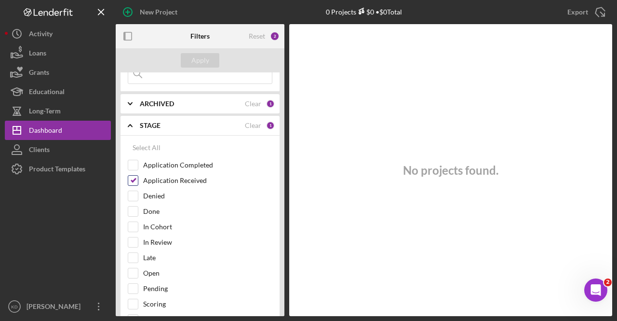
click at [135, 179] on input "Application Received" at bounding box center [133, 180] width 10 height 10
checkbox input "false"
click at [134, 164] on input "Application Completed" at bounding box center [133, 165] width 10 height 10
checkbox input "true"
click at [201, 63] on div "Apply" at bounding box center [200, 60] width 18 height 14
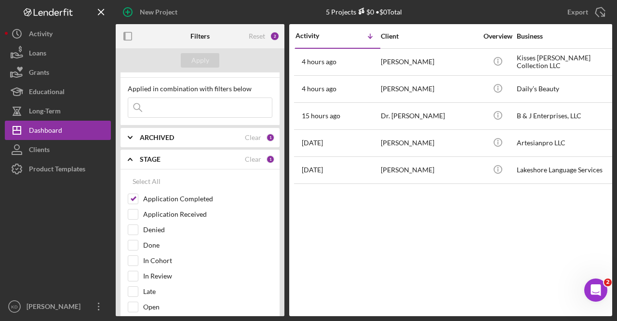
scroll to position [0, 0]
